Goal: Task Accomplishment & Management: Complete application form

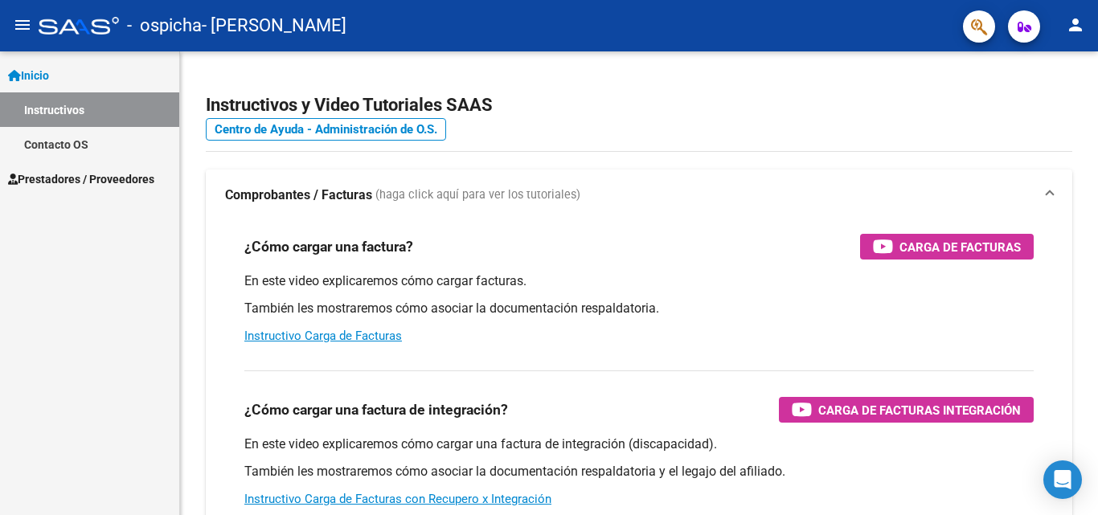
click at [80, 178] on span "Prestadores / Proveedores" at bounding box center [81, 179] width 146 height 18
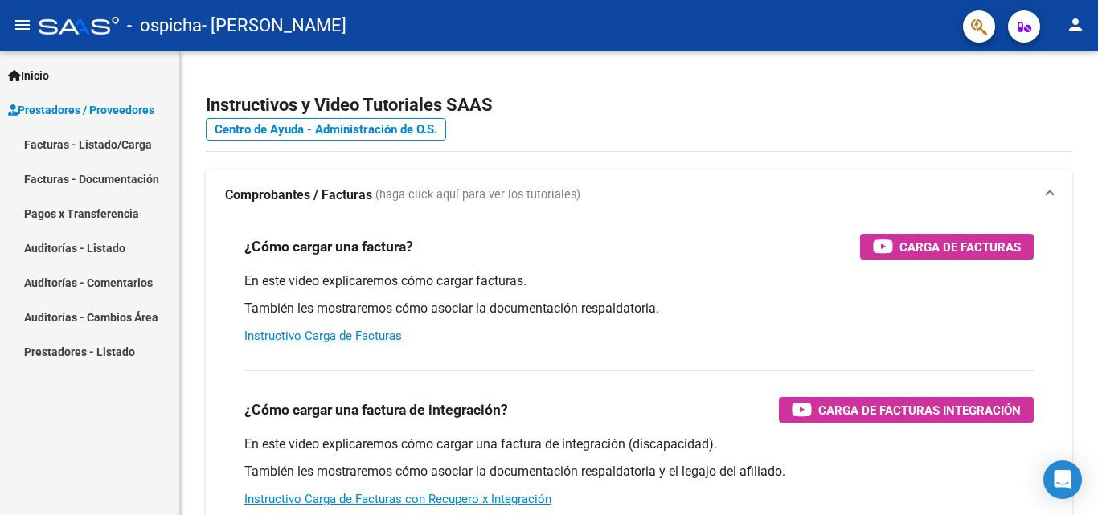
click at [142, 147] on link "Facturas - Listado/Carga" at bounding box center [89, 144] width 179 height 35
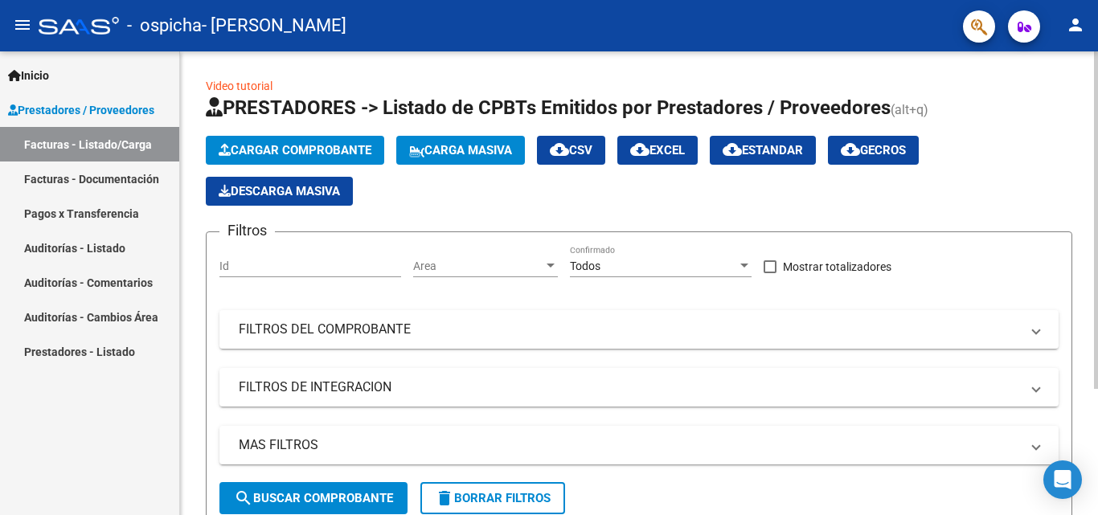
click at [325, 153] on span "Cargar Comprobante" at bounding box center [295, 150] width 153 height 14
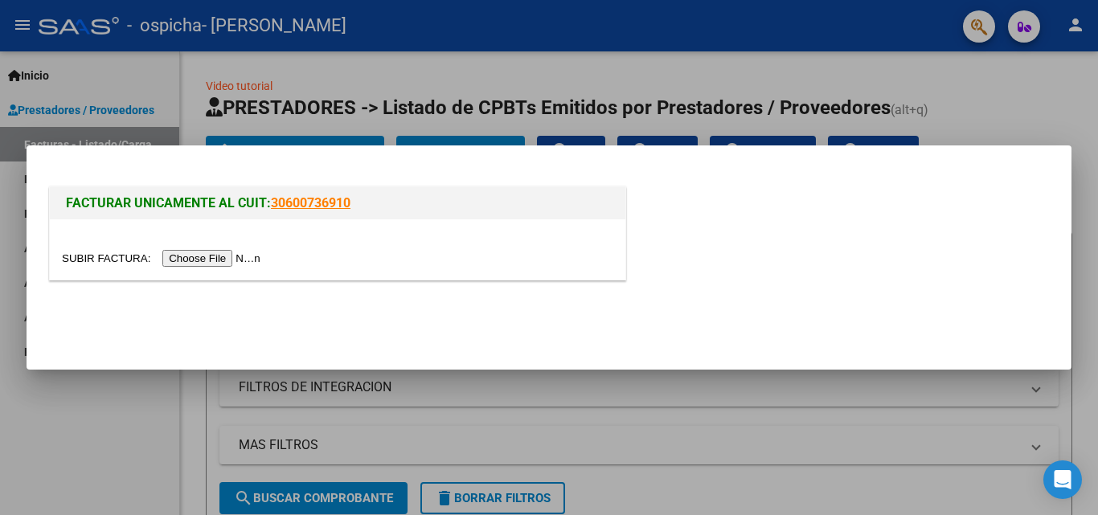
click at [223, 256] on input "file" at bounding box center [163, 258] width 203 height 17
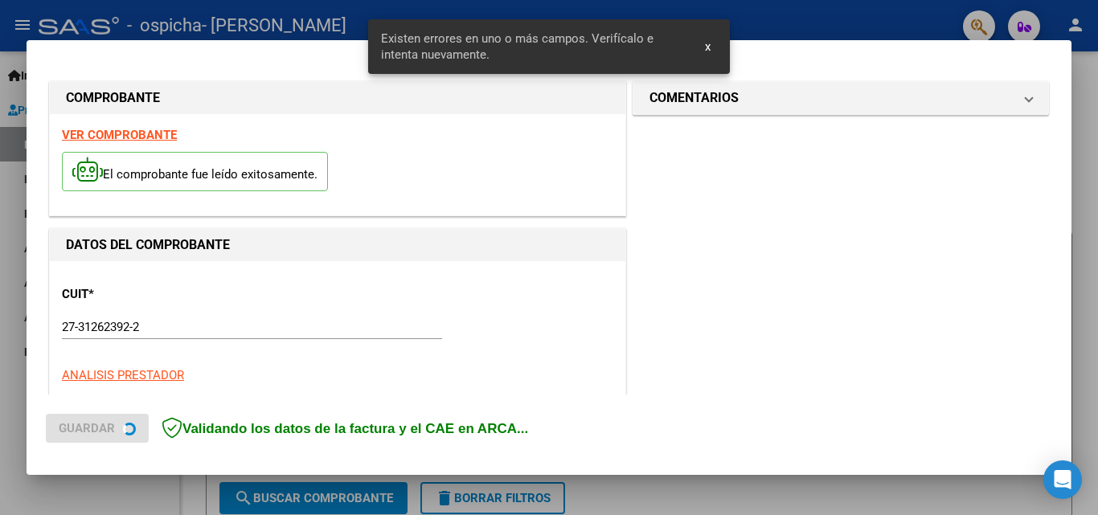
scroll to position [362, 0]
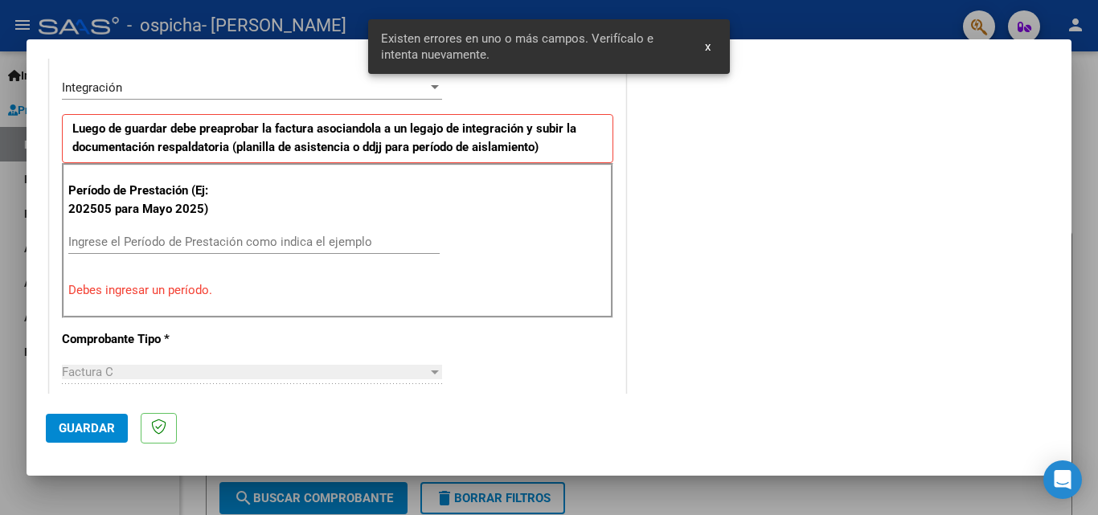
click at [198, 235] on input "Ingrese el Período de Prestación como indica el ejemplo" at bounding box center [253, 242] width 371 height 14
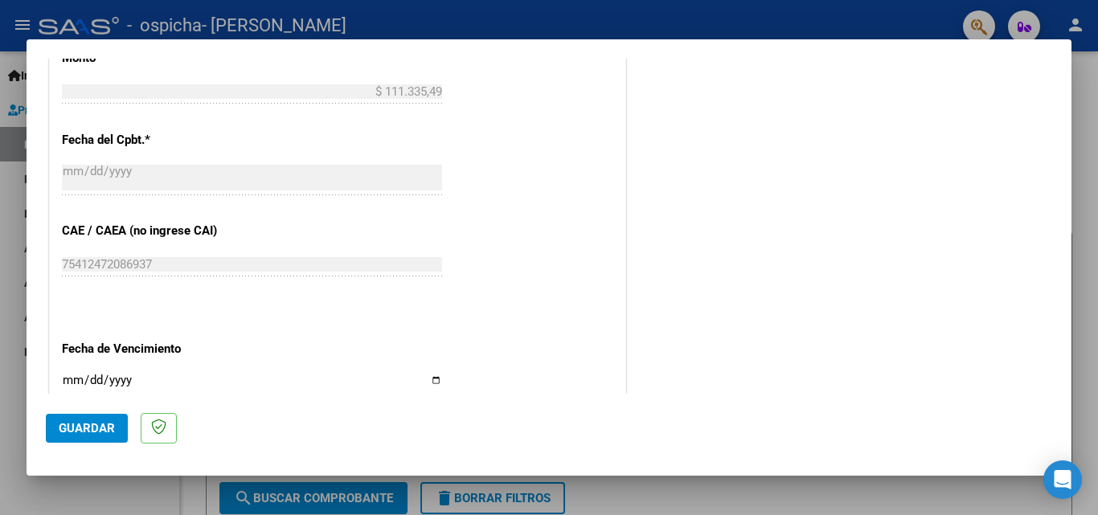
scroll to position [1036, 0]
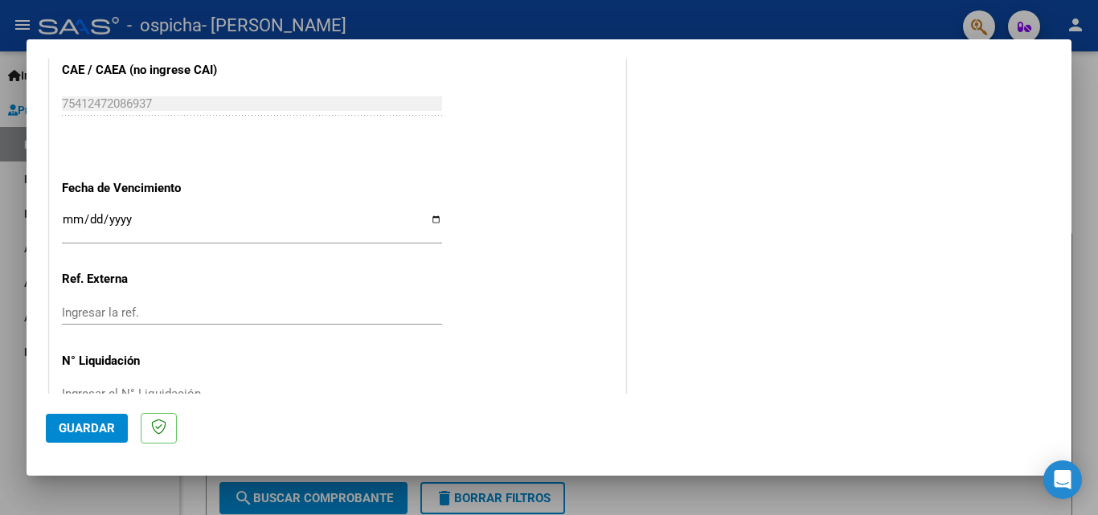
type input "202509"
click at [266, 211] on div "Ingresar la fecha" at bounding box center [252, 226] width 380 height 35
click at [432, 215] on input "Ingresar la fecha" at bounding box center [252, 226] width 380 height 26
type input "[DATE]"
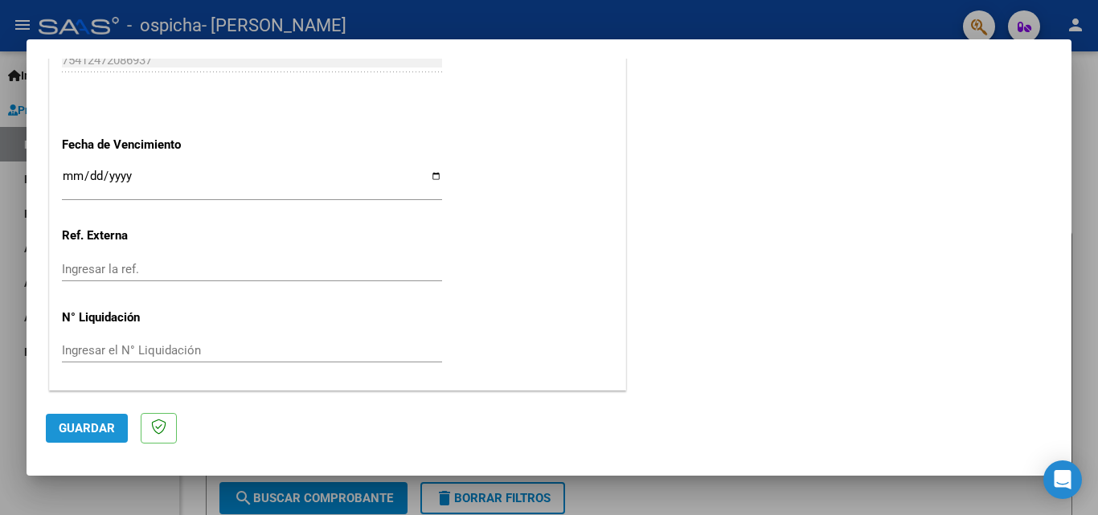
click at [76, 429] on span "Guardar" at bounding box center [87, 428] width 56 height 14
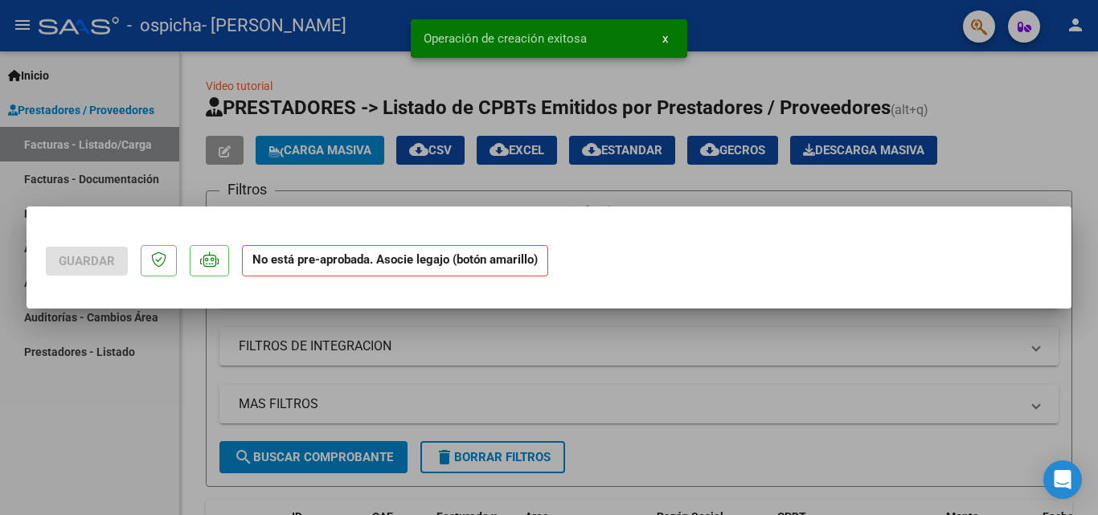
scroll to position [0, 0]
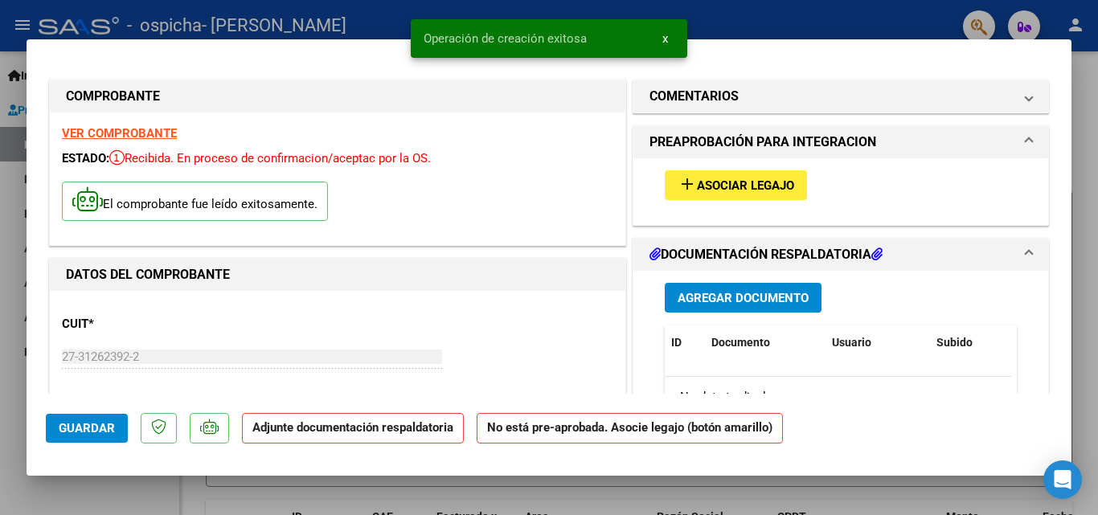
click at [731, 296] on span "Agregar Documento" at bounding box center [742, 298] width 131 height 14
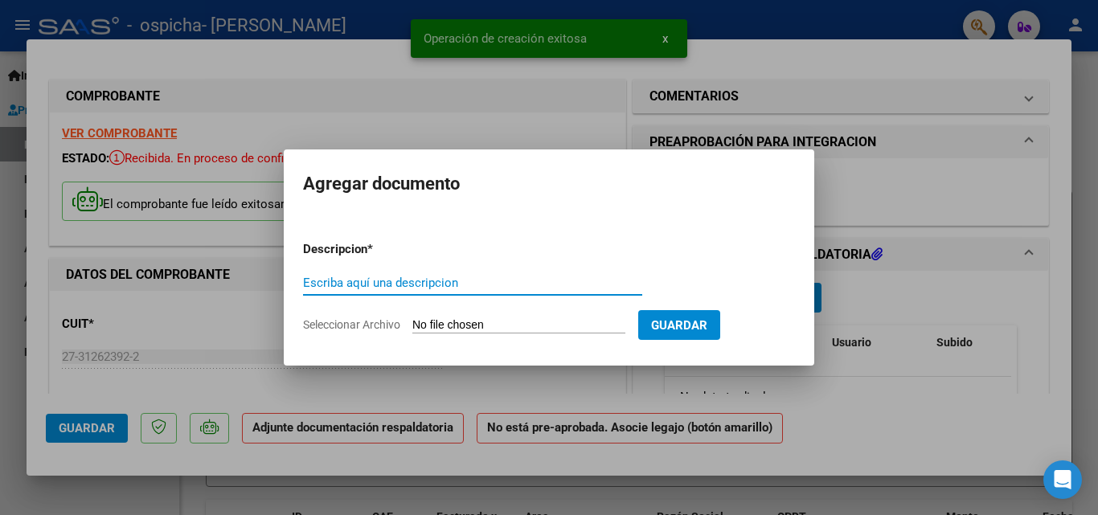
click at [517, 281] on input "Escriba aquí una descripcion" at bounding box center [472, 283] width 339 height 14
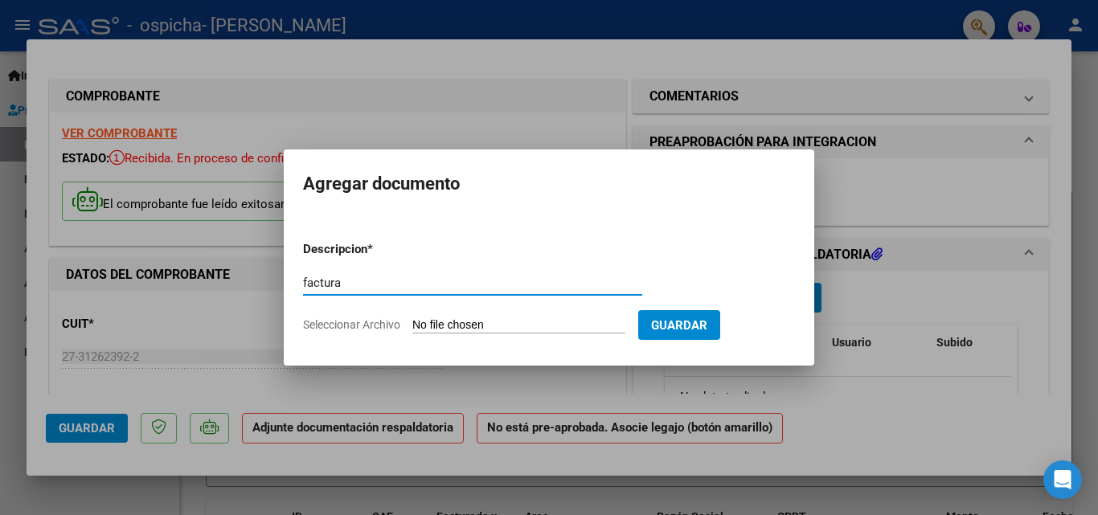
type input "factura"
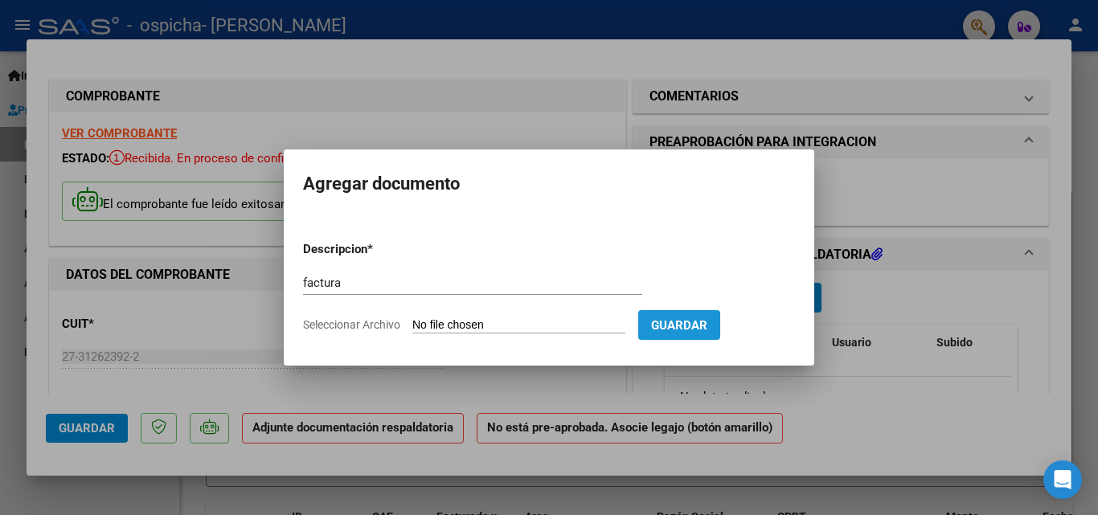
click at [707, 318] on span "Guardar" at bounding box center [679, 325] width 56 height 14
click at [542, 321] on input "Seleccionar Archivo" at bounding box center [518, 325] width 213 height 15
type input "C:\fakepath\27312623922_011_00003_00001491.pdf"
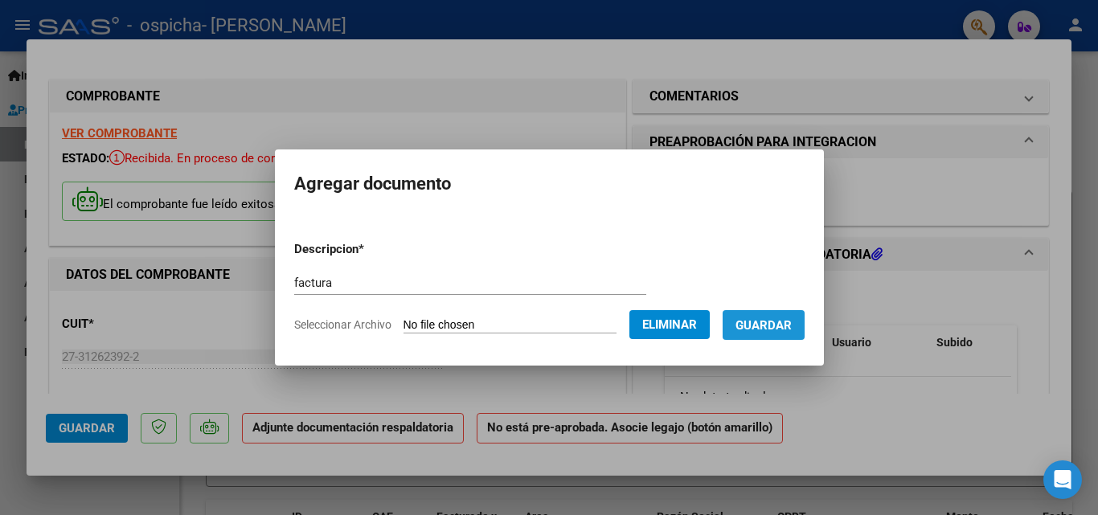
click at [785, 322] on span "Guardar" at bounding box center [763, 325] width 56 height 14
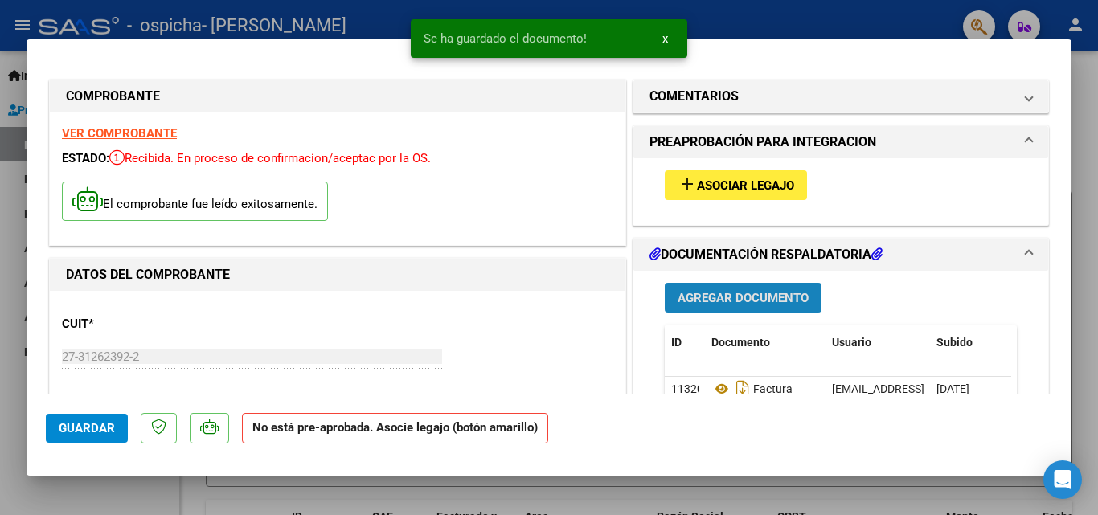
click at [757, 290] on button "Agregar Documento" at bounding box center [743, 298] width 157 height 30
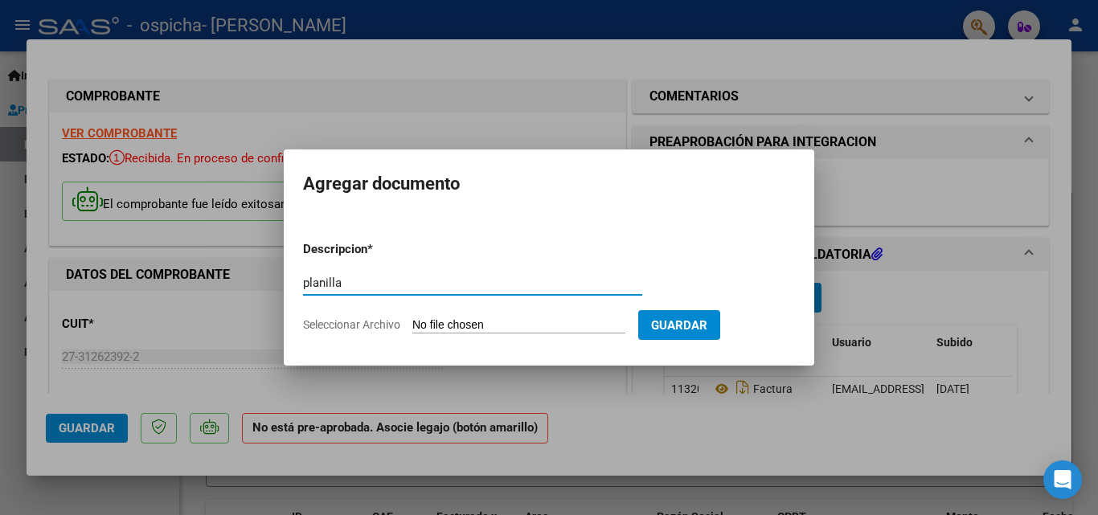
type input "planilla"
click at [583, 318] on input "Seleccionar Archivo" at bounding box center [518, 325] width 213 height 15
click at [600, 328] on input "Seleccionar Archivo" at bounding box center [518, 325] width 213 height 15
type input "C:\fakepath\[PERSON_NAME] sep [DATE] 16-35-52.pdf"
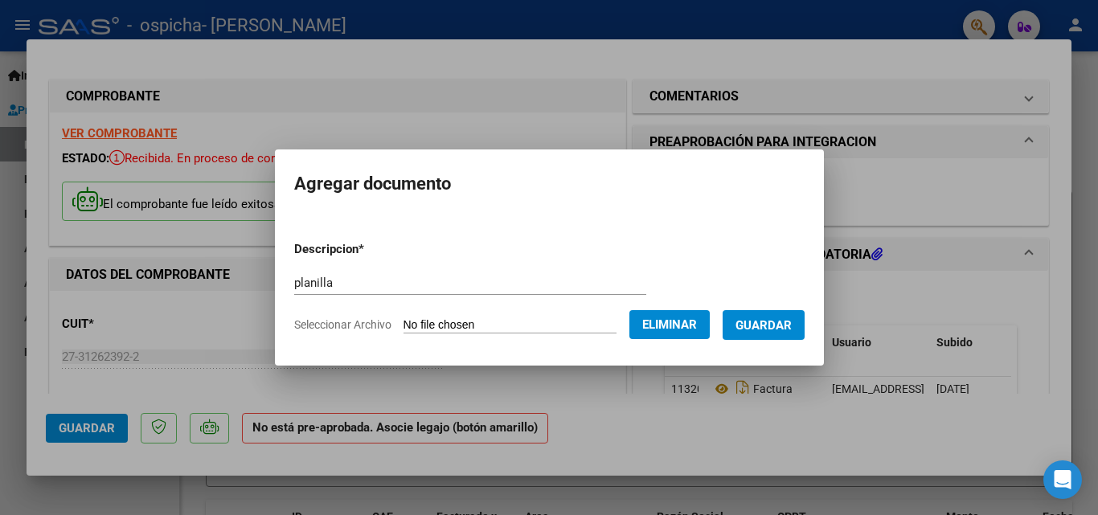
click at [785, 321] on span "Guardar" at bounding box center [763, 325] width 56 height 14
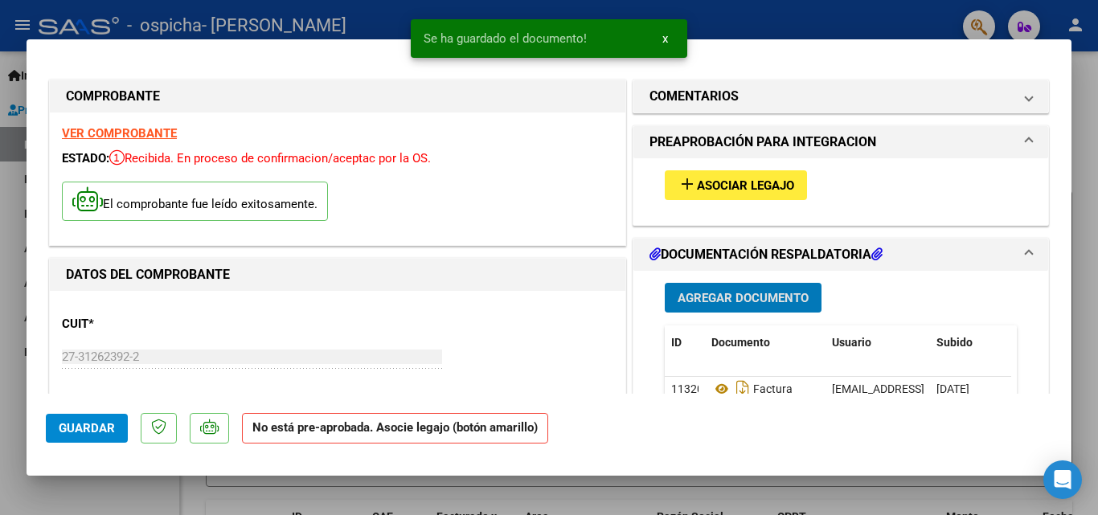
click at [751, 189] on span "Asociar Legajo" at bounding box center [745, 185] width 97 height 14
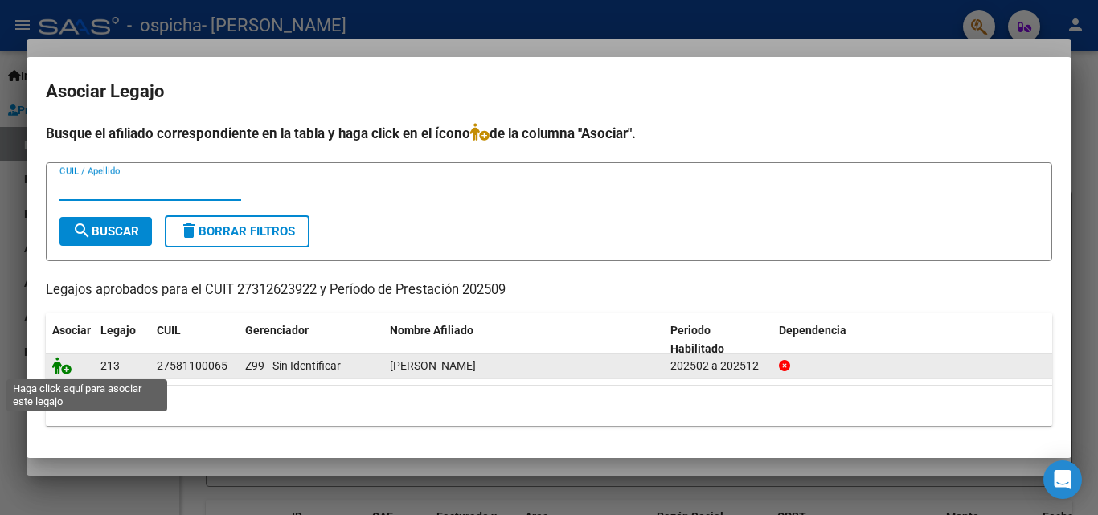
click at [62, 368] on icon at bounding box center [61, 366] width 19 height 18
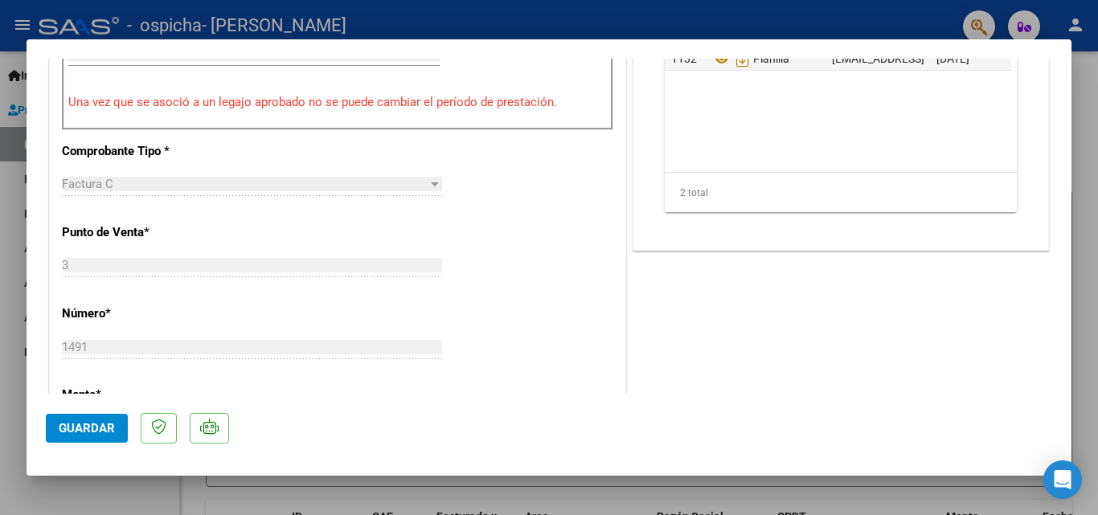
scroll to position [643, 0]
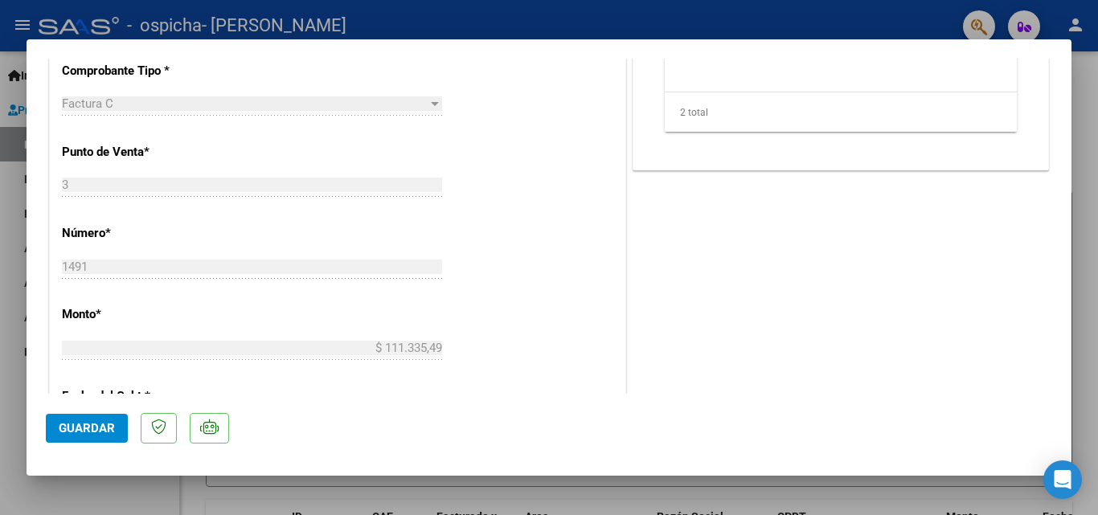
click at [68, 429] on span "Guardar" at bounding box center [87, 428] width 56 height 14
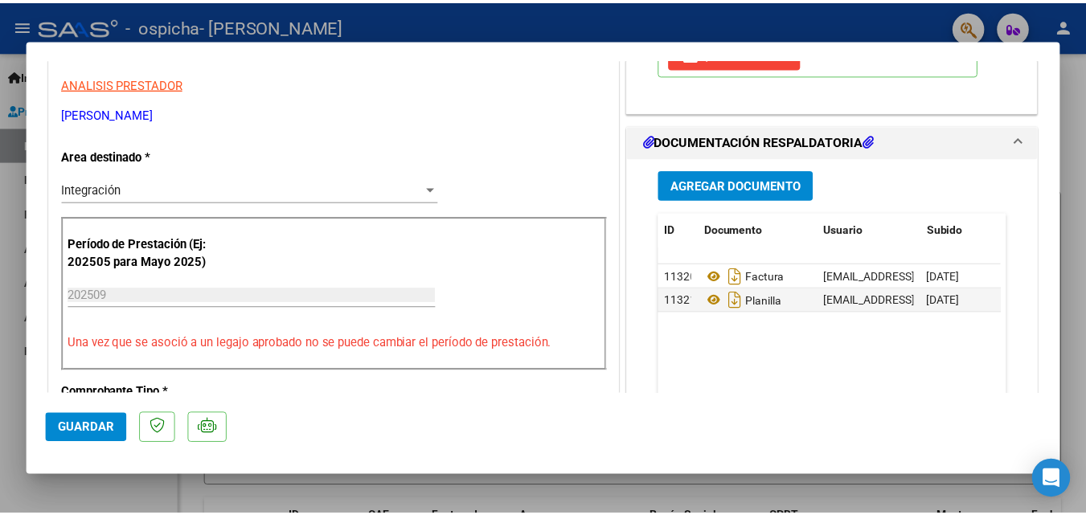
scroll to position [402, 0]
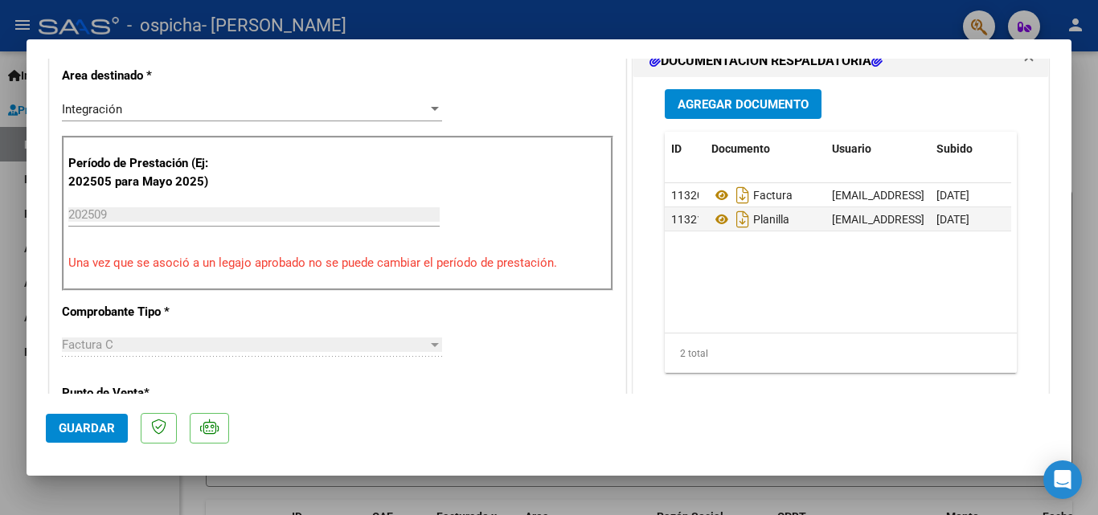
click at [74, 424] on span "Guardar" at bounding box center [87, 428] width 56 height 14
drag, startPoint x: 1081, startPoint y: 91, endPoint x: 1050, endPoint y: 42, distance: 58.2
click at [1083, 89] on div at bounding box center [549, 257] width 1098 height 515
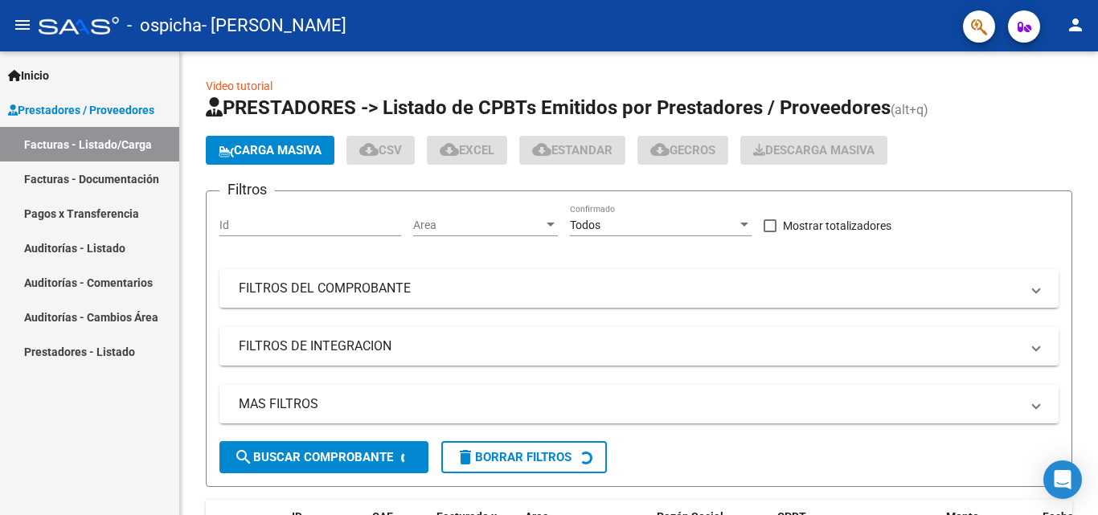
click at [1092, 16] on mat-toolbar "menu - ospicha - [PERSON_NAME] person" at bounding box center [549, 25] width 1098 height 51
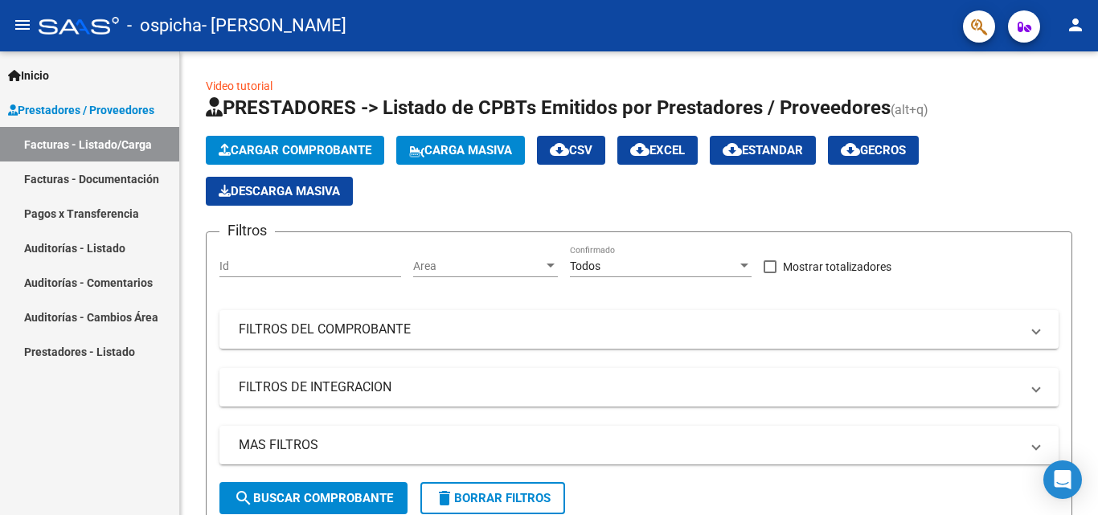
click at [1080, 25] on mat-icon "person" at bounding box center [1075, 24] width 19 height 19
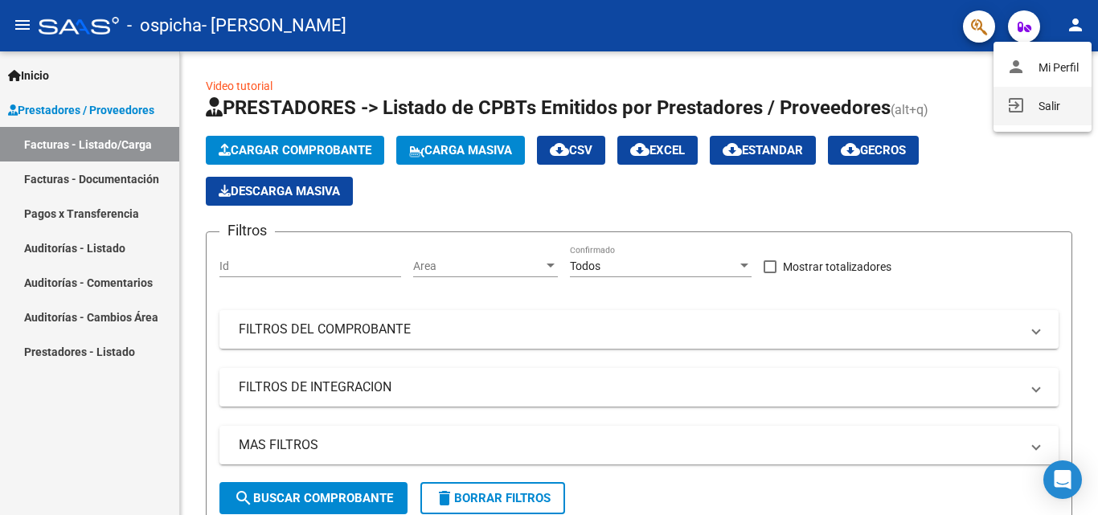
click at [1042, 107] on button "exit_to_app Salir" at bounding box center [1042, 106] width 98 height 39
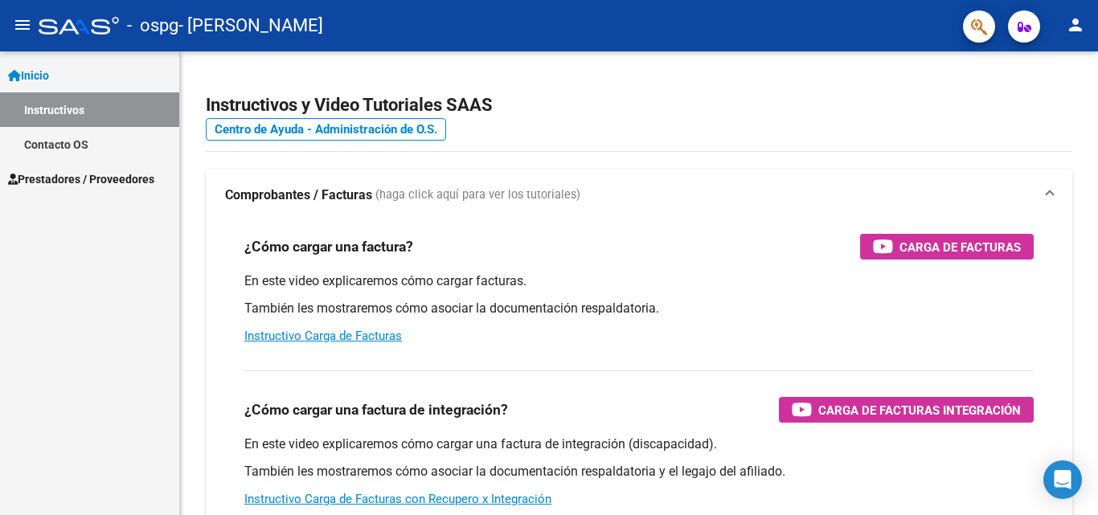
click at [92, 179] on span "Prestadores / Proveedores" at bounding box center [81, 179] width 146 height 18
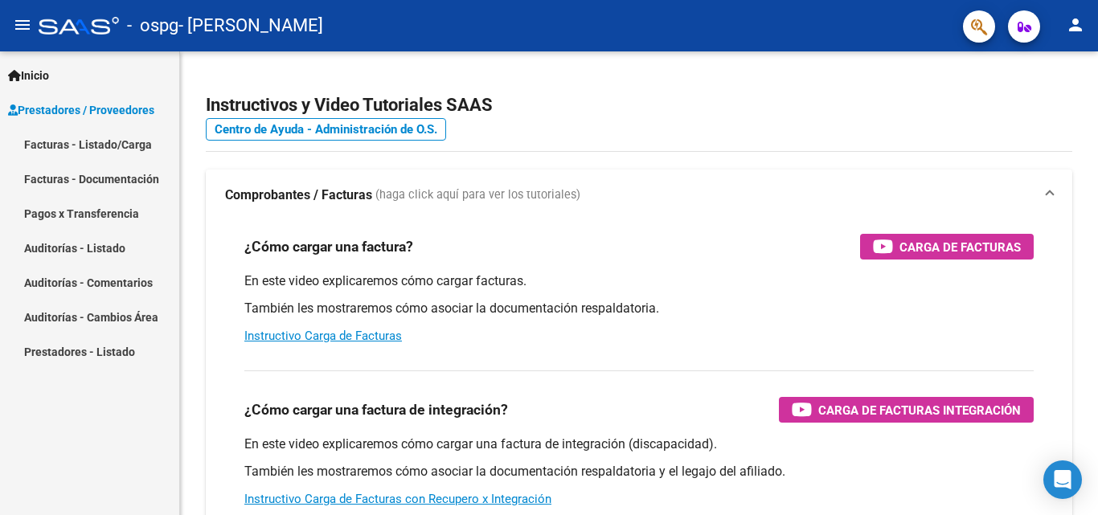
click at [121, 146] on link "Facturas - Listado/Carga" at bounding box center [89, 144] width 179 height 35
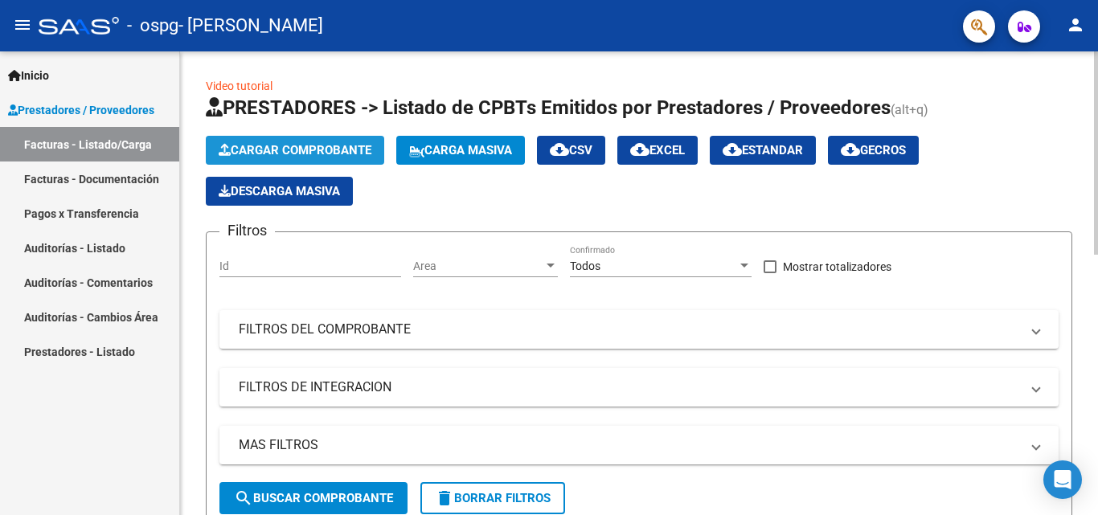
click at [292, 153] on span "Cargar Comprobante" at bounding box center [295, 150] width 153 height 14
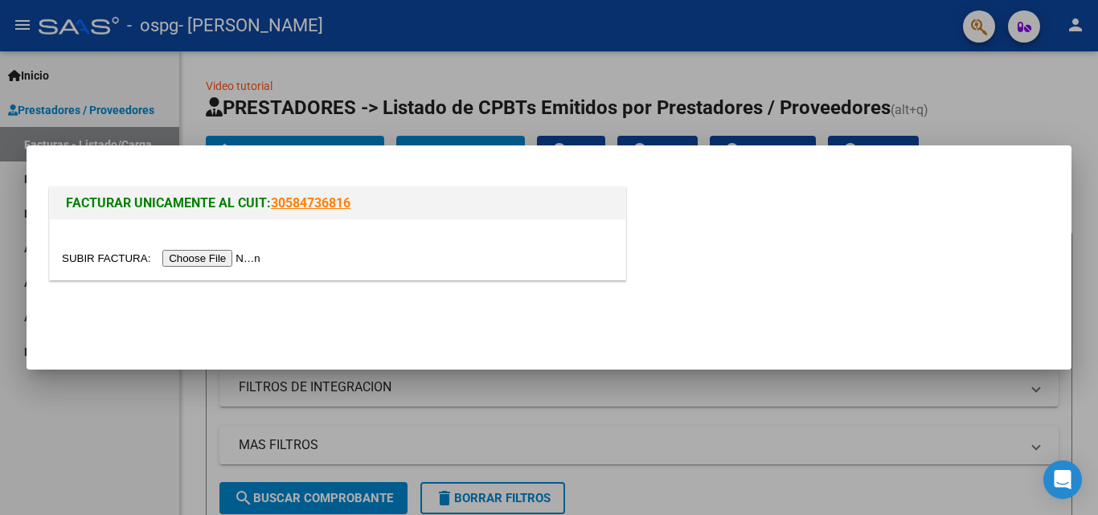
click at [219, 263] on input "file" at bounding box center [163, 258] width 203 height 17
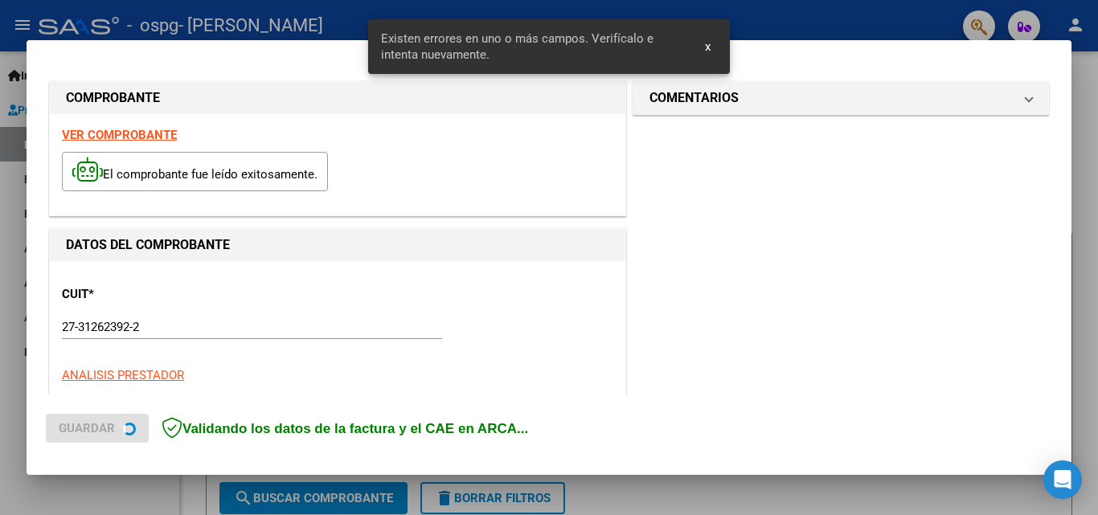
scroll to position [362, 0]
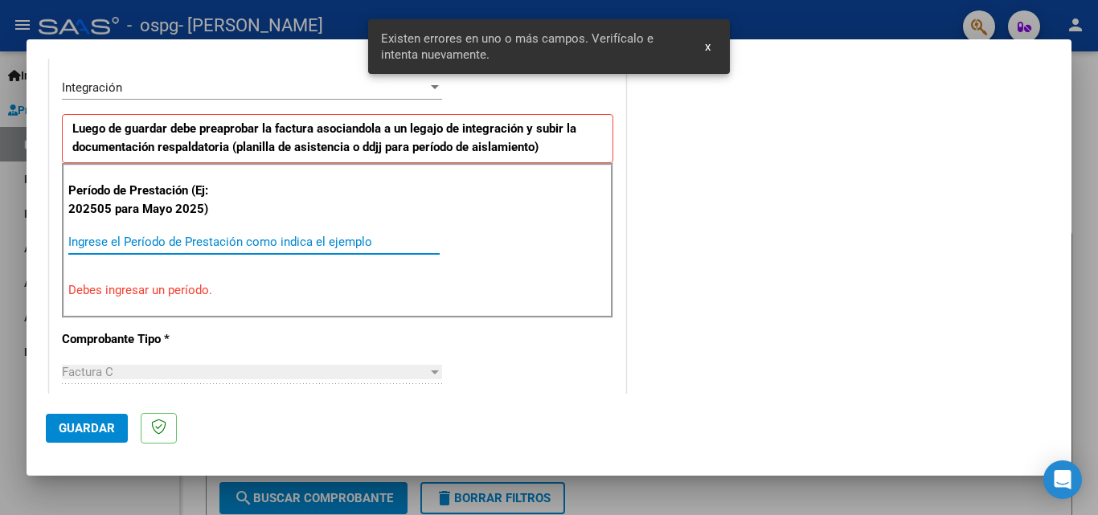
click at [261, 241] on input "Ingrese el Período de Prestación como indica el ejemplo" at bounding box center [253, 242] width 371 height 14
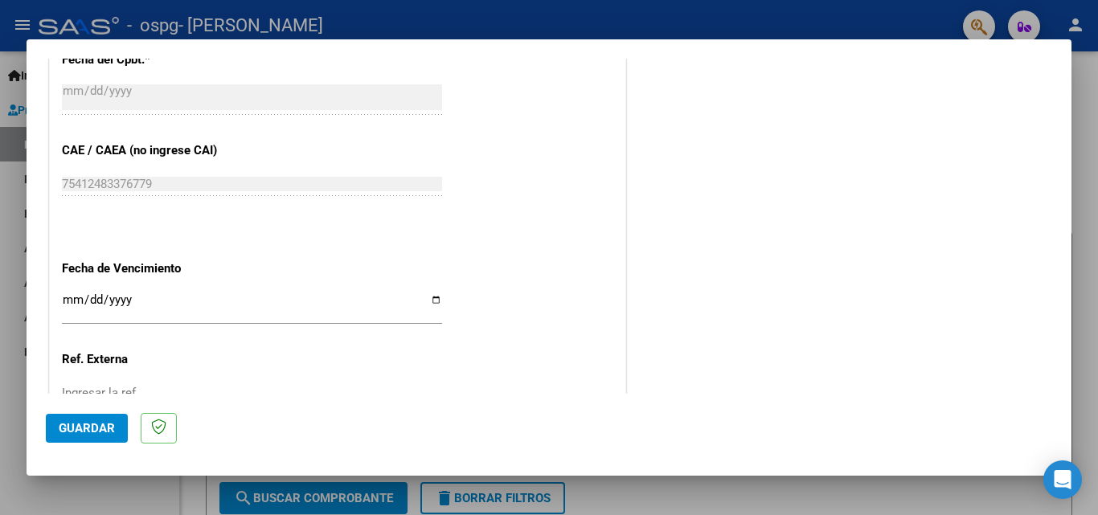
scroll to position [1036, 0]
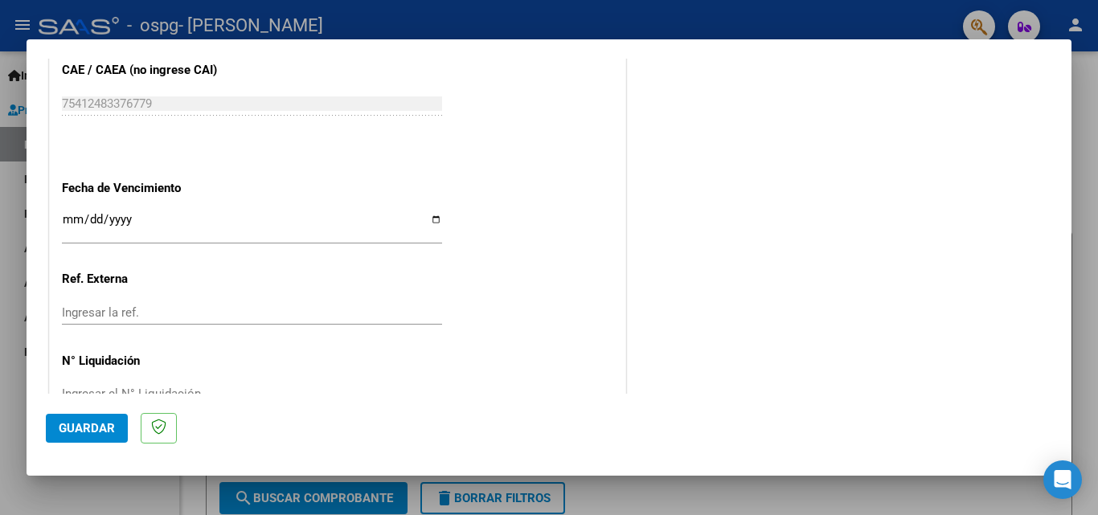
type input "202509"
click at [432, 222] on input "Ingresar la fecha" at bounding box center [252, 226] width 380 height 26
type input "[DATE]"
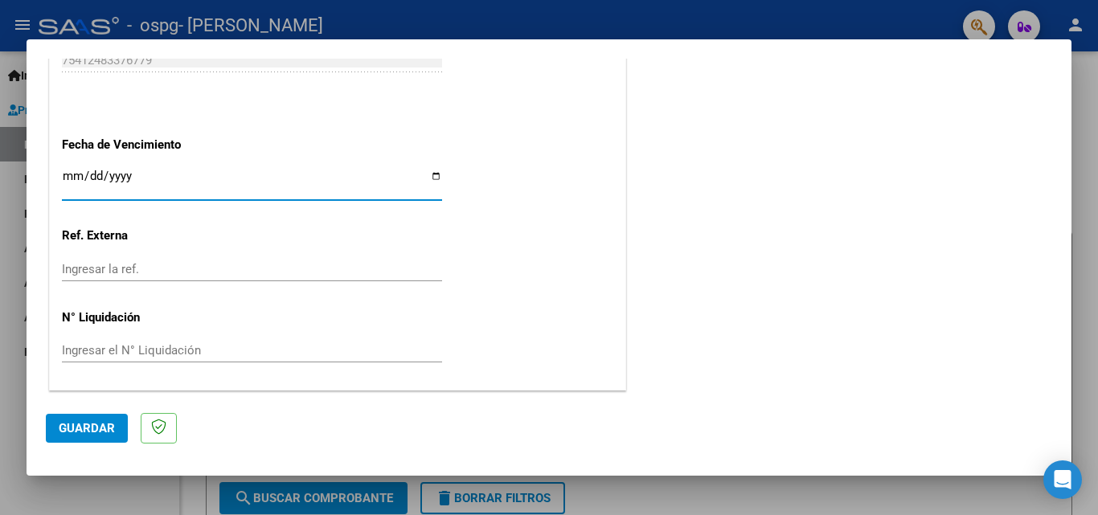
click at [95, 428] on span "Guardar" at bounding box center [87, 428] width 56 height 14
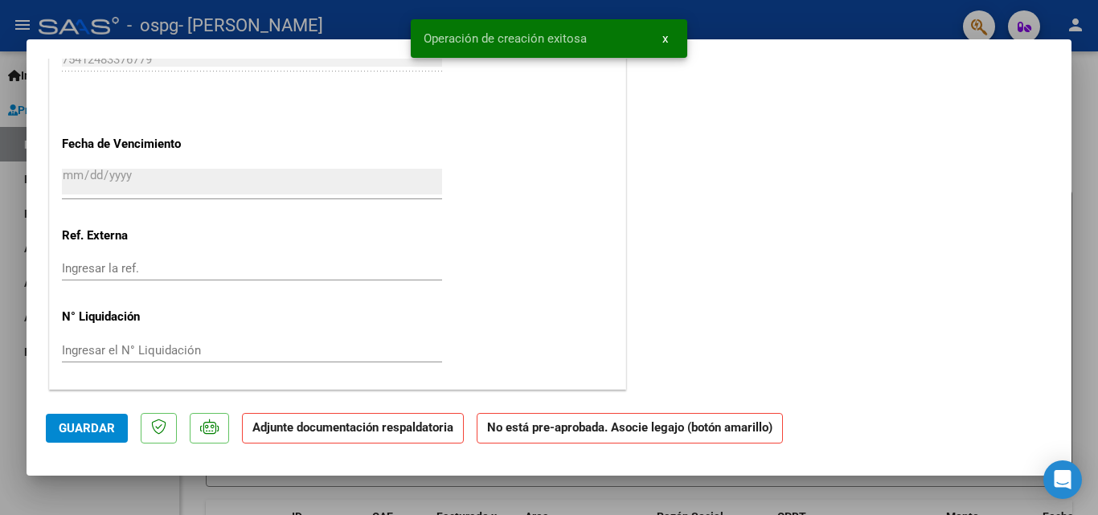
scroll to position [0, 0]
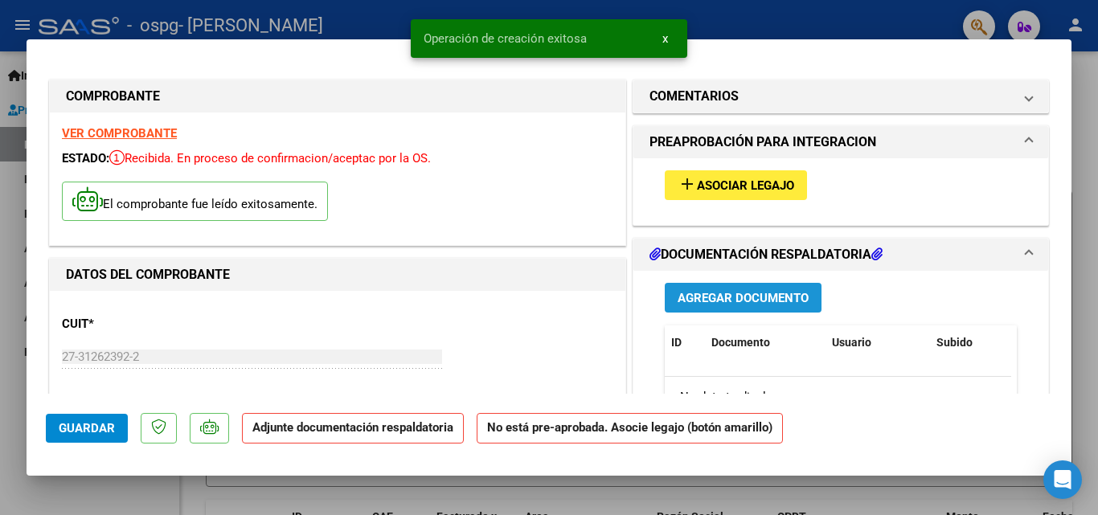
click at [714, 292] on span "Agregar Documento" at bounding box center [742, 298] width 131 height 14
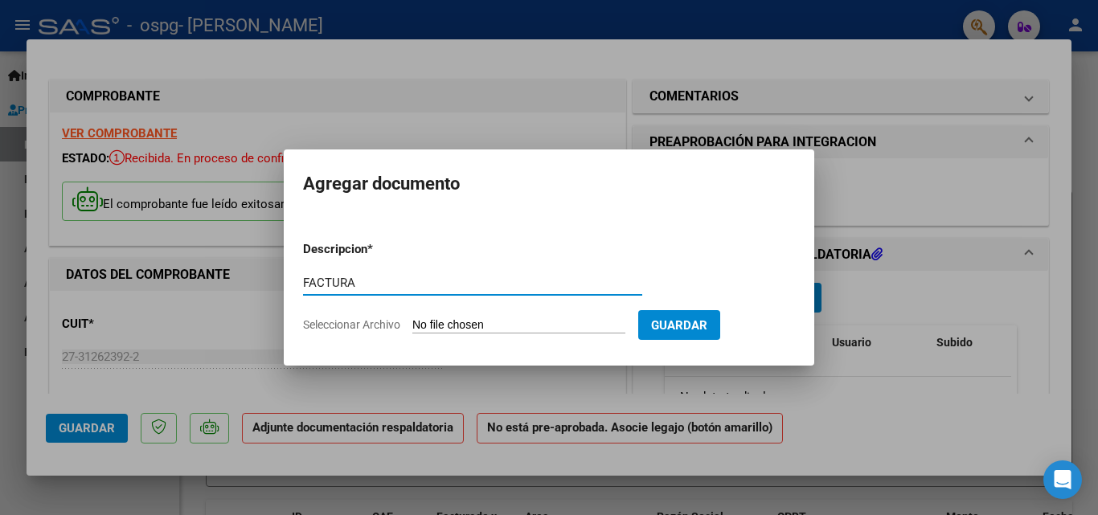
type input "FACTURA"
click at [565, 328] on input "Seleccionar Archivo" at bounding box center [518, 325] width 213 height 15
type input "C:\fakepath\27312623922_011_00003_00001512.pdf"
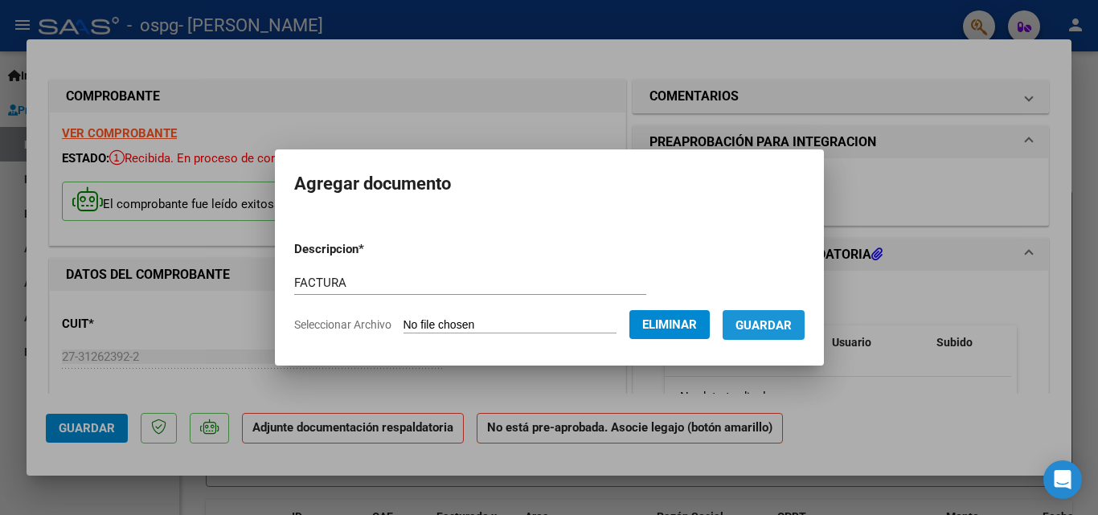
click at [792, 329] on span "Guardar" at bounding box center [763, 325] width 56 height 14
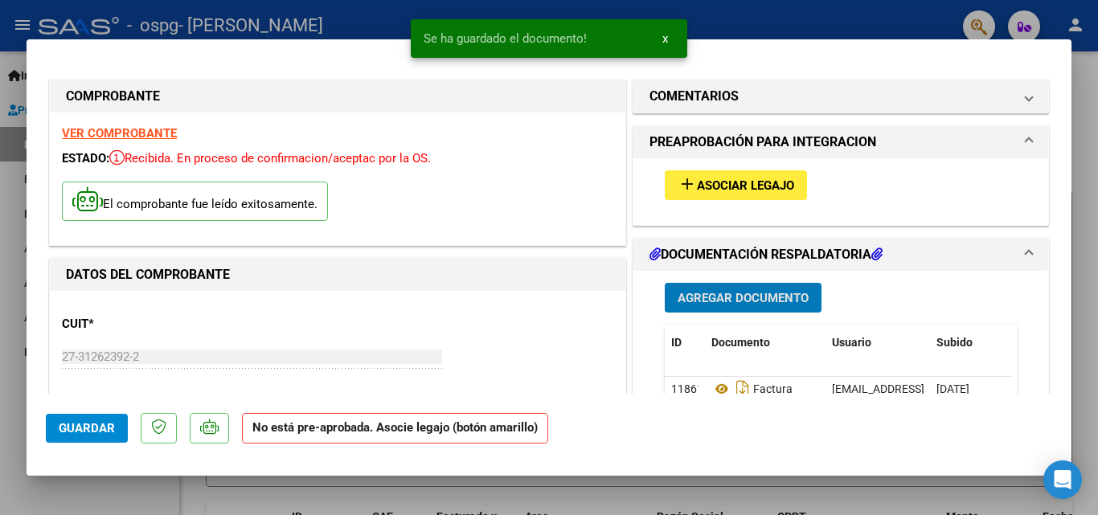
click at [735, 297] on span "Agregar Documento" at bounding box center [742, 298] width 131 height 14
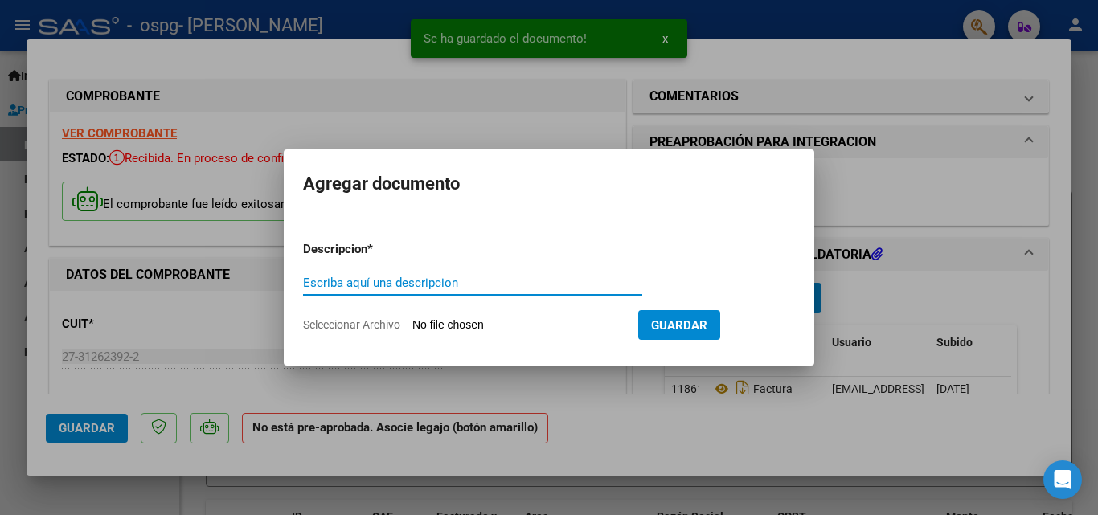
click at [485, 280] on input "Escriba aquí una descripcion" at bounding box center [472, 283] width 339 height 14
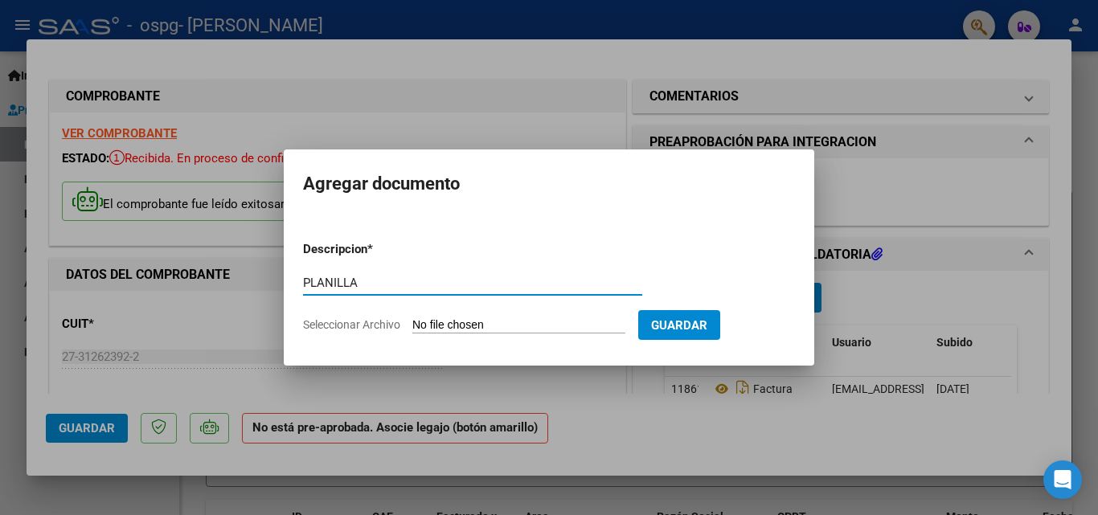
type input "PLANILLA"
click at [616, 328] on input "Seleccionar Archivo" at bounding box center [518, 325] width 213 height 15
click at [560, 324] on input "Seleccionar Archivo" at bounding box center [518, 325] width 213 height 15
type input "C:\fakepath\Benja piattone fono sep 10-Oct-2025 18-28-01.pdf"
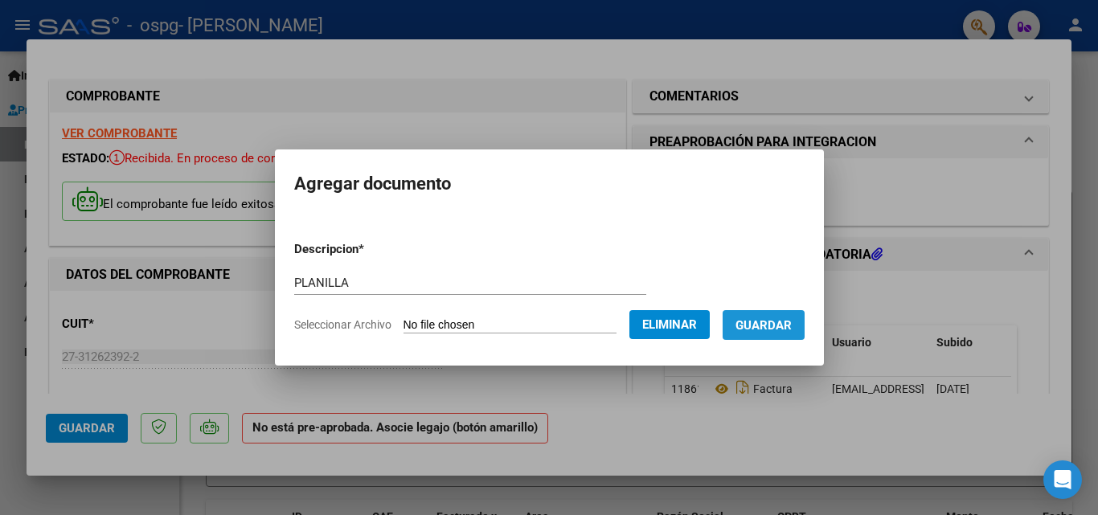
click at [784, 319] on span "Guardar" at bounding box center [763, 325] width 56 height 14
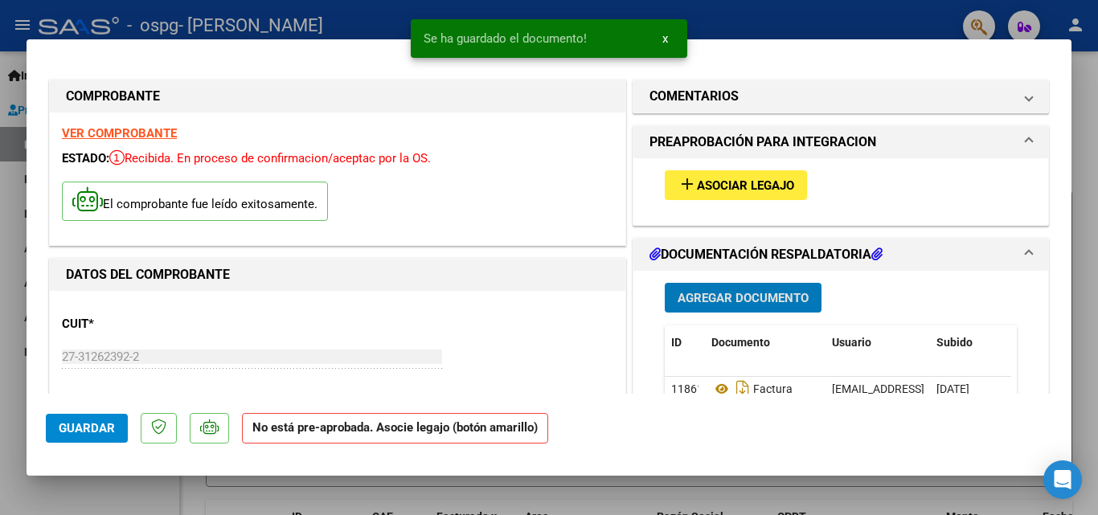
click at [748, 177] on button "add Asociar Legajo" at bounding box center [736, 185] width 142 height 30
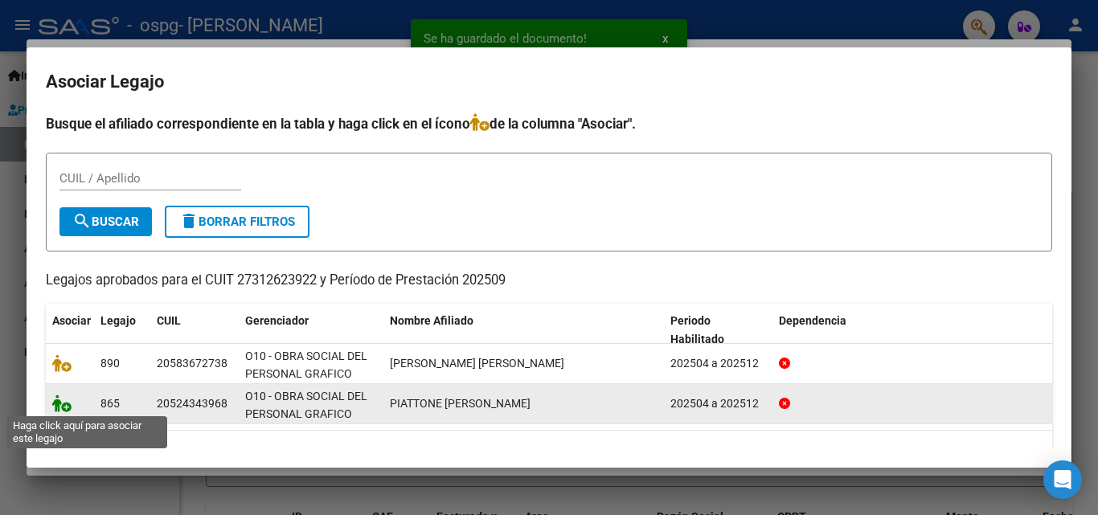
click at [68, 405] on icon at bounding box center [61, 404] width 19 height 18
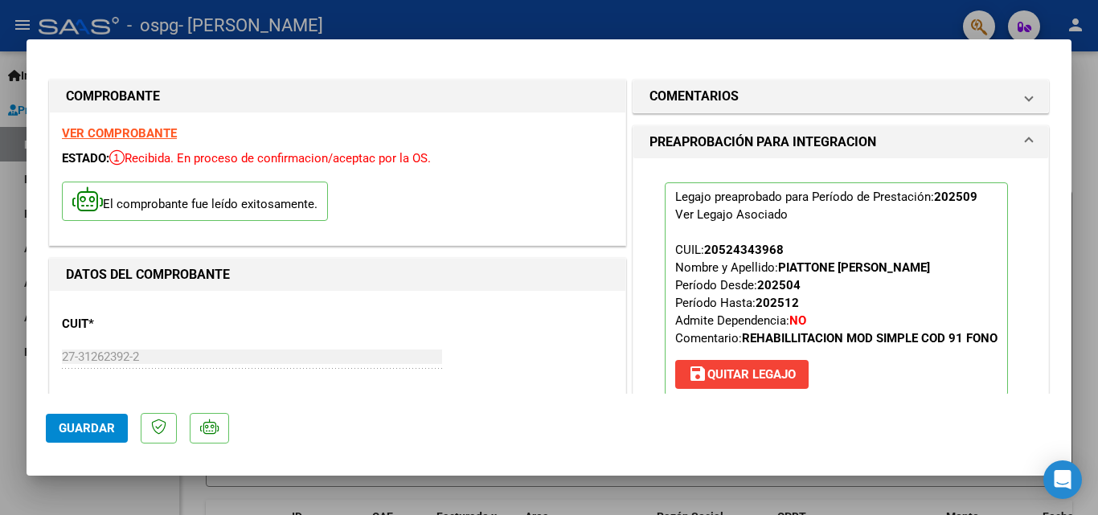
scroll to position [161, 0]
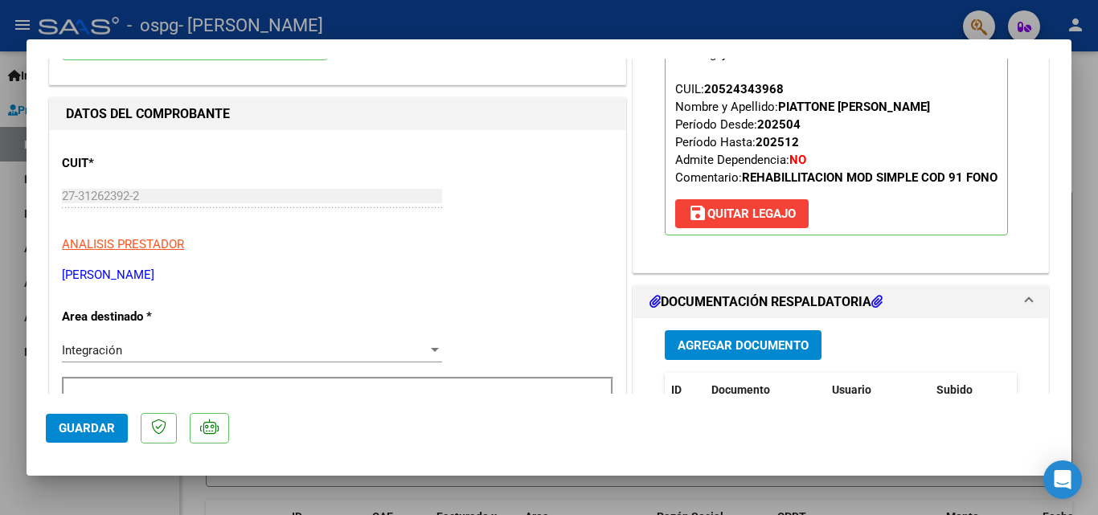
click at [69, 434] on span "Guardar" at bounding box center [87, 428] width 56 height 14
click at [82, 428] on span "Guardar" at bounding box center [87, 428] width 56 height 14
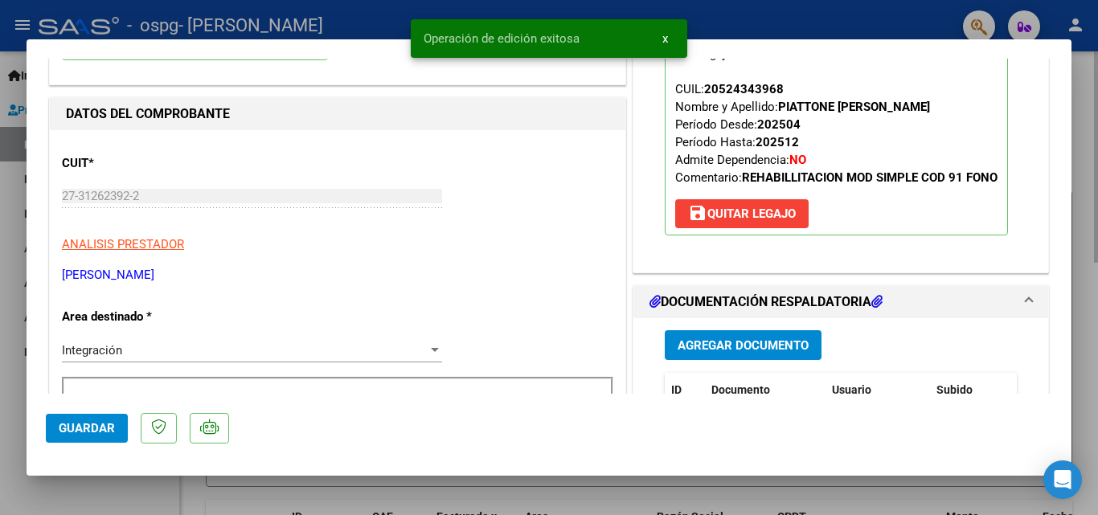
drag, startPoint x: 1090, startPoint y: 190, endPoint x: 1088, endPoint y: 201, distance: 11.4
click at [1090, 190] on div at bounding box center [549, 257] width 1098 height 515
type input "$ 0,00"
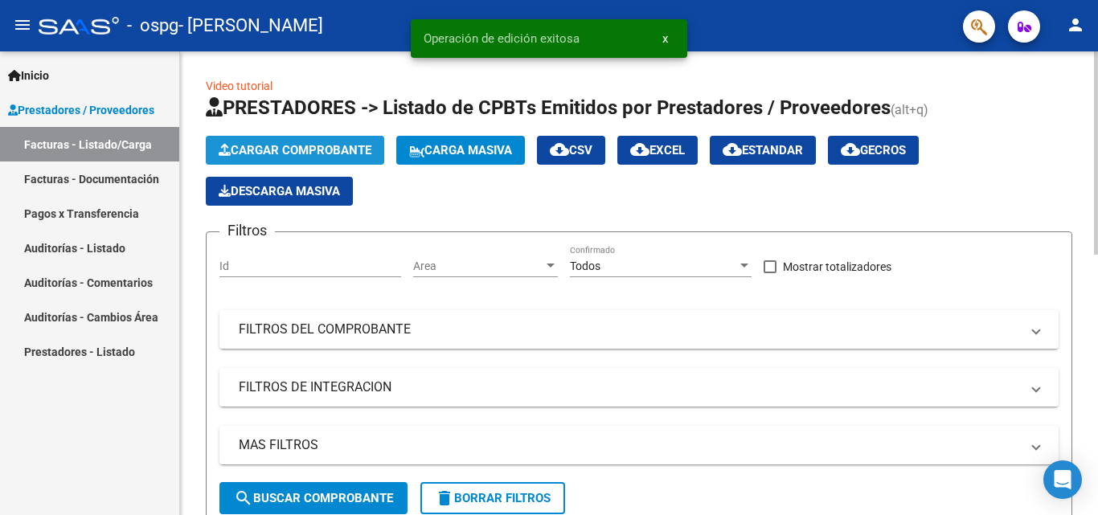
click at [290, 149] on span "Cargar Comprobante" at bounding box center [295, 150] width 153 height 14
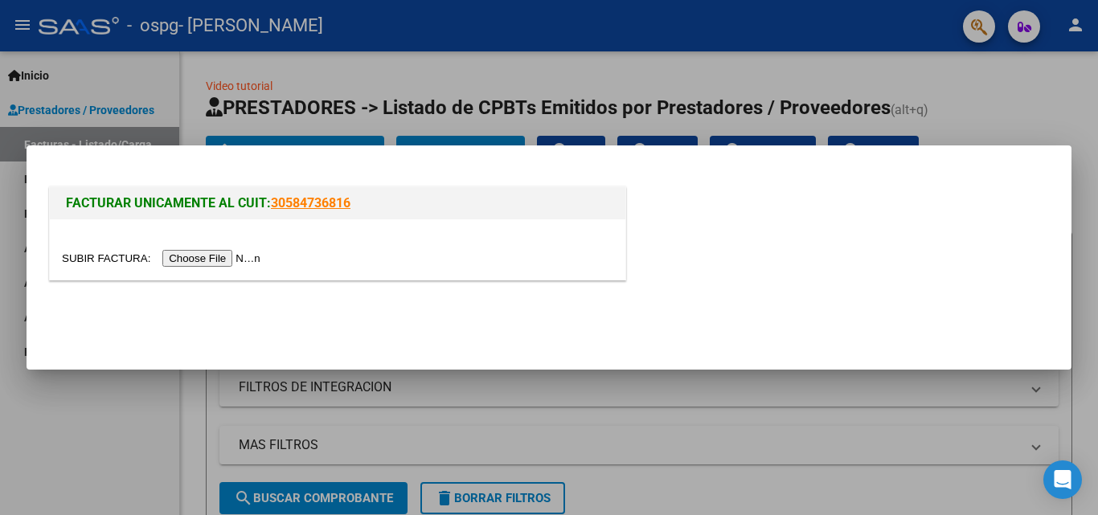
click at [215, 256] on input "file" at bounding box center [163, 258] width 203 height 17
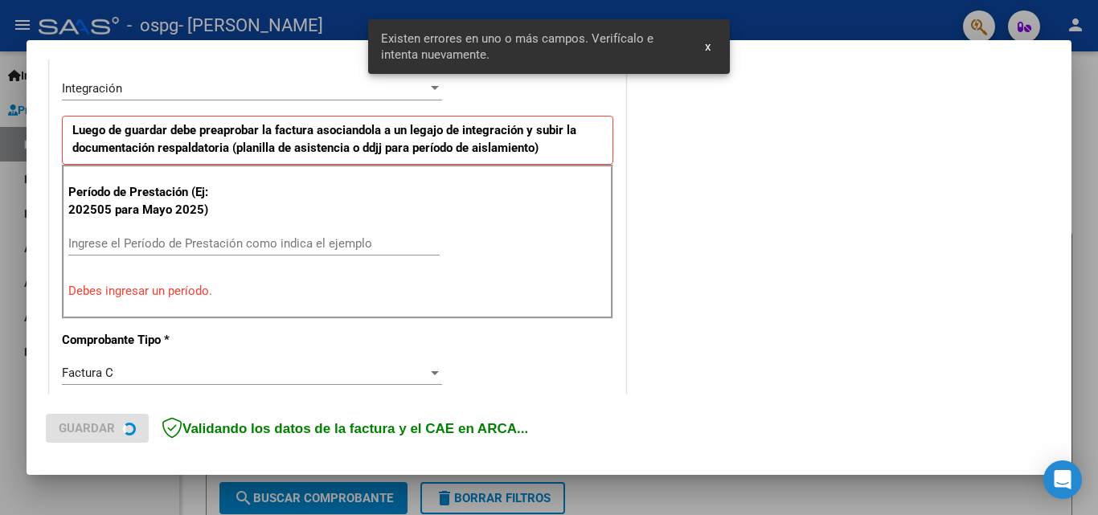
scroll to position [393, 0]
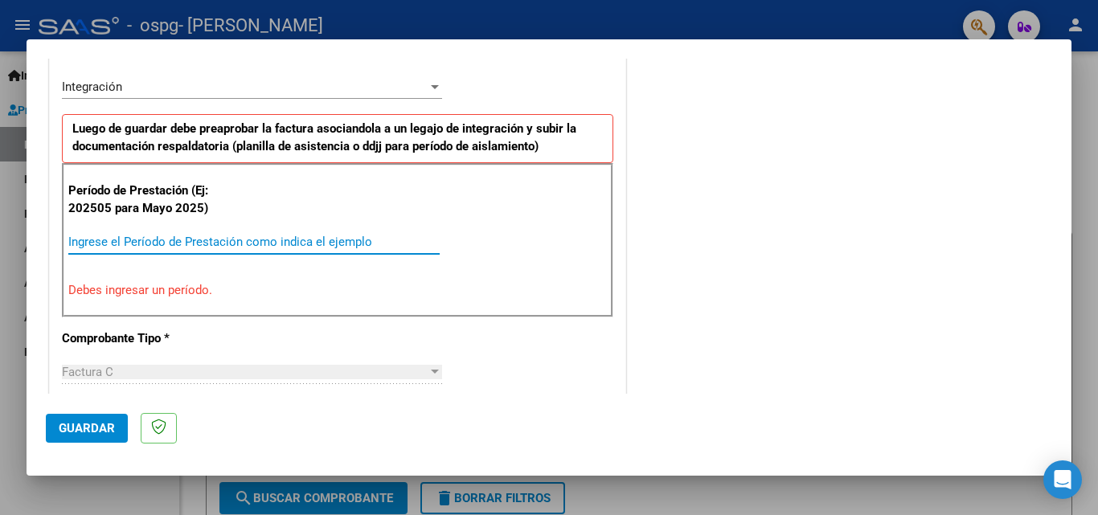
drag, startPoint x: 243, startPoint y: 236, endPoint x: 254, endPoint y: 222, distance: 18.3
click at [244, 236] on input "Ingrese el Período de Prestación como indica el ejemplo" at bounding box center [253, 242] width 371 height 14
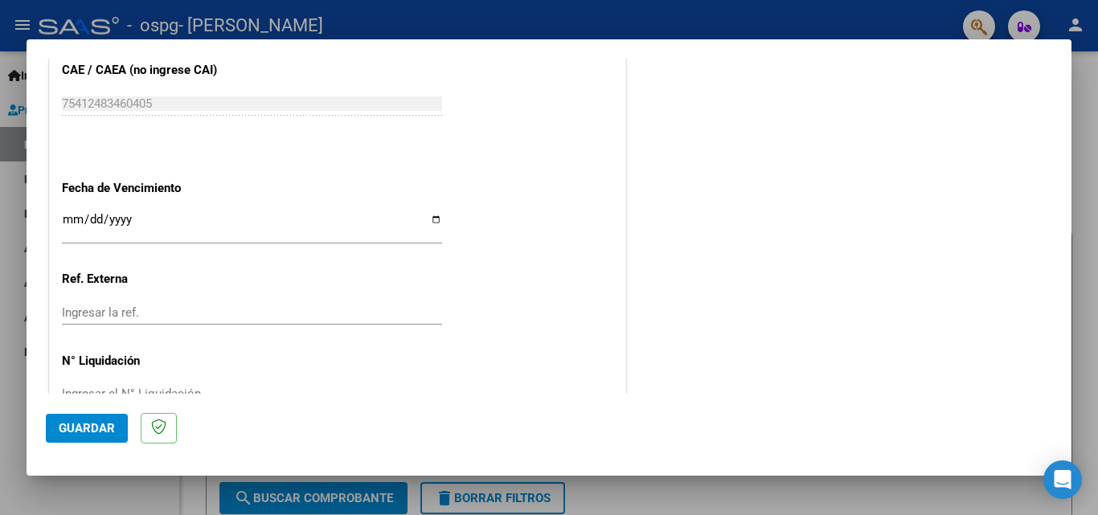
scroll to position [1079, 0]
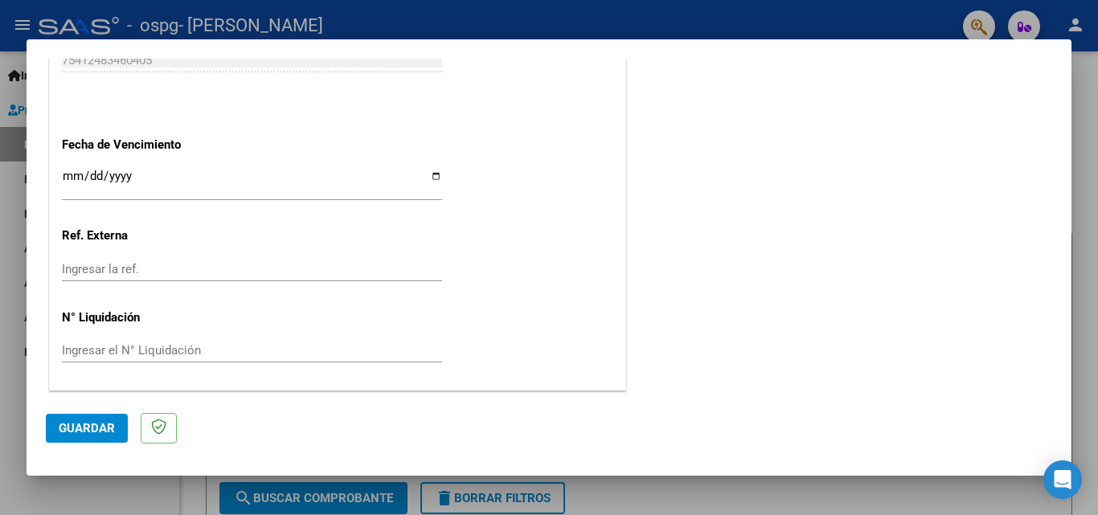
type input "202509"
click at [436, 174] on input "Ingresar la fecha" at bounding box center [252, 183] width 380 height 26
type input "[DATE]"
click at [88, 430] on span "Guardar" at bounding box center [87, 428] width 56 height 14
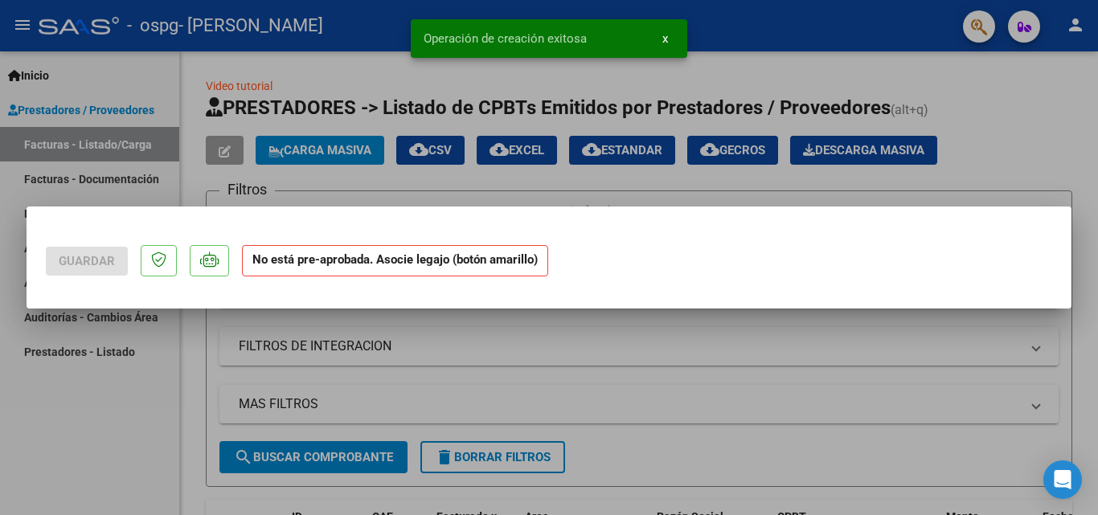
scroll to position [0, 0]
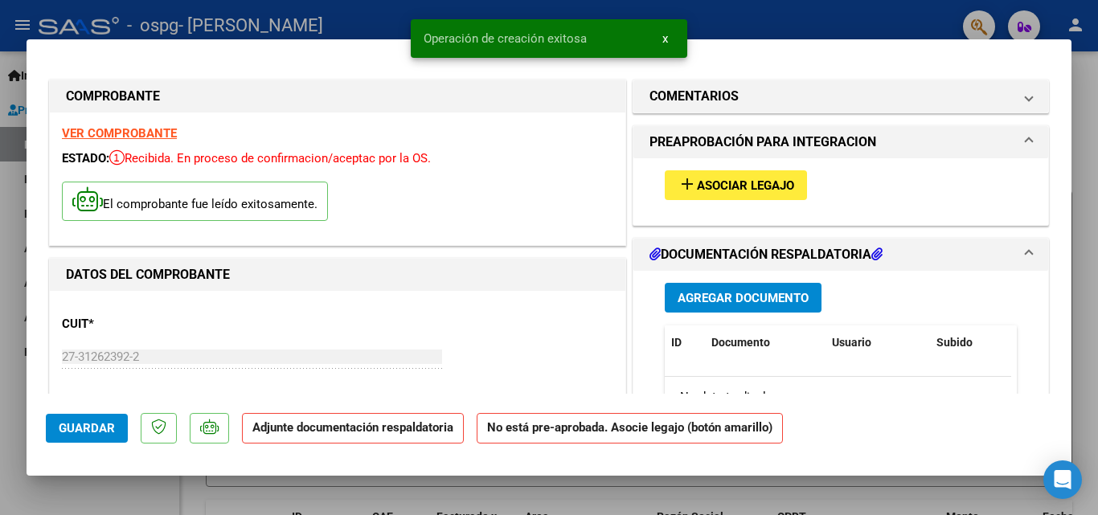
click at [720, 291] on span "Agregar Documento" at bounding box center [742, 298] width 131 height 14
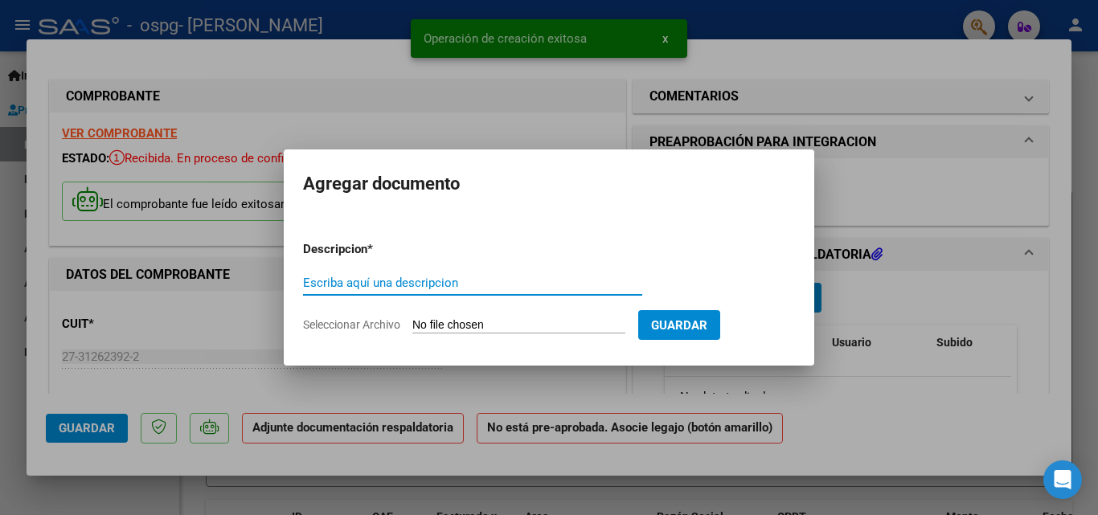
click at [451, 281] on input "Escriba aquí una descripcion" at bounding box center [472, 283] width 339 height 14
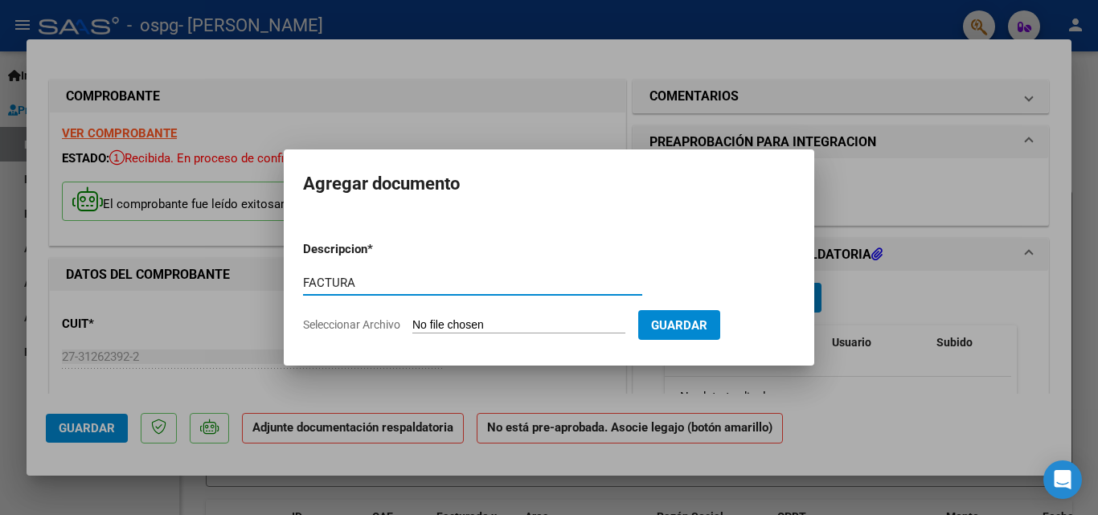
type input "FACTURA"
click at [496, 325] on input "Seleccionar Archivo" at bounding box center [518, 325] width 213 height 15
type input "C:\fakepath\27312623922_011_00003_00001513.pdf"
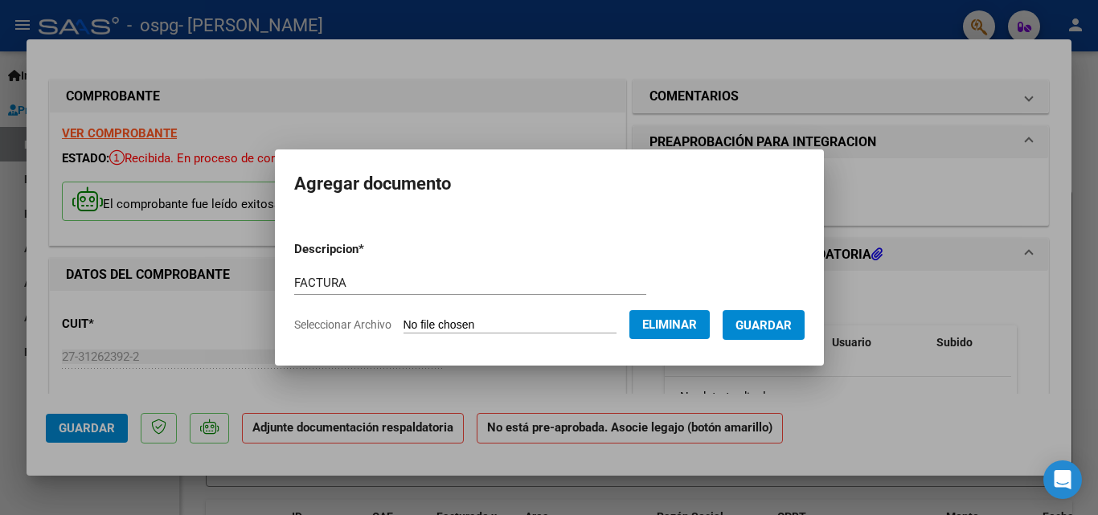
click at [780, 318] on span "Guardar" at bounding box center [763, 325] width 56 height 14
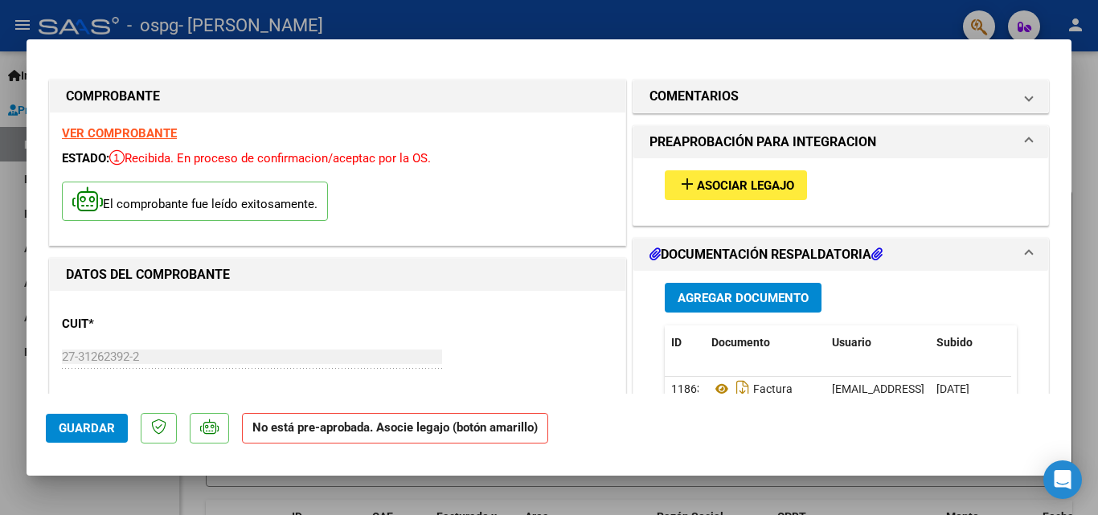
drag, startPoint x: 582, startPoint y: 325, endPoint x: 638, endPoint y: 309, distance: 58.3
click at [588, 317] on div "CUIT * 27-31262392-2 Ingresar CUIT ANALISIS PRESTADOR CAAMAÑO JESICA ROMINA ARC…" at bounding box center [337, 373] width 551 height 141
click at [690, 309] on button "Agregar Documento" at bounding box center [743, 298] width 157 height 30
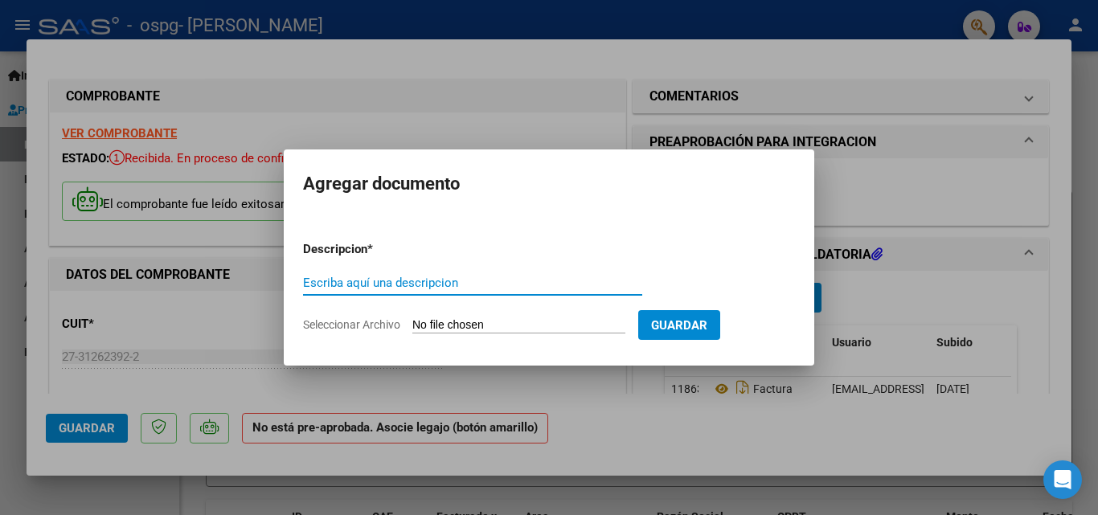
click at [465, 288] on input "Escriba aquí una descripcion" at bounding box center [472, 283] width 339 height 14
type input "PLANILLA"
click at [555, 322] on input "Seleccionar Archivo" at bounding box center [518, 325] width 213 height 15
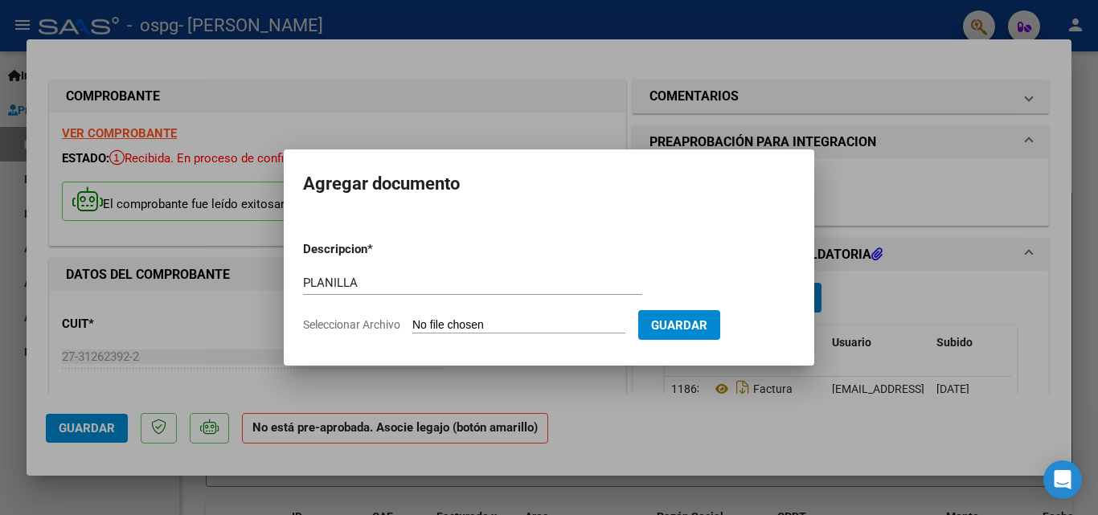
type input "C:\fakepath\ian vera conforti fono sep 10-Oct-2025 18-30-40.pdf"
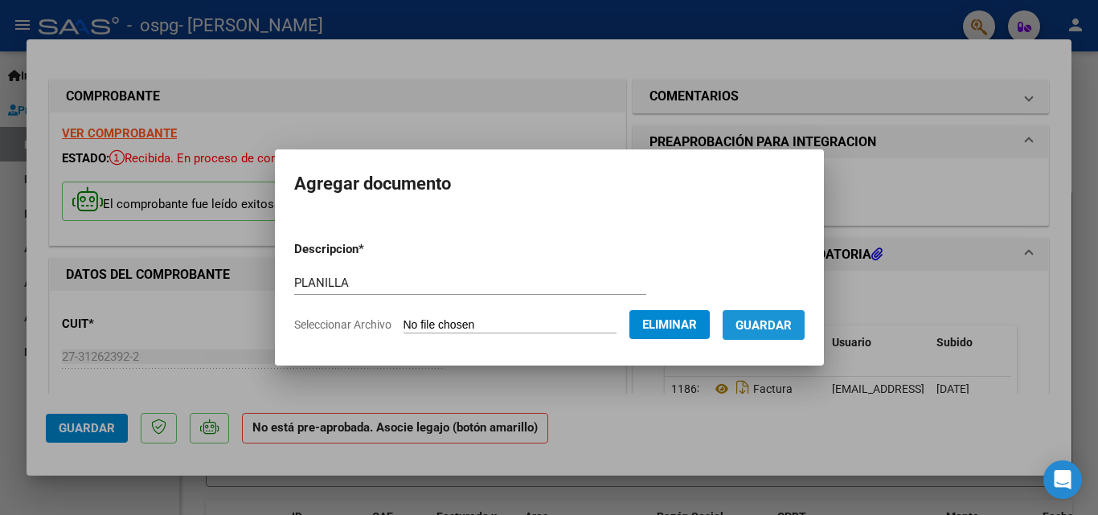
click at [772, 326] on span "Guardar" at bounding box center [763, 325] width 56 height 14
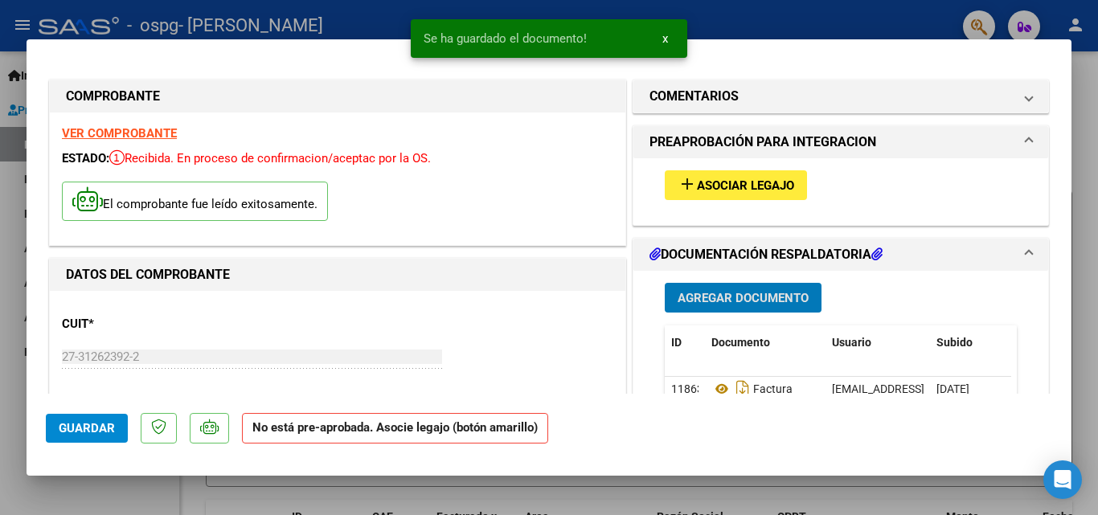
click at [732, 184] on span "Asociar Legajo" at bounding box center [745, 185] width 97 height 14
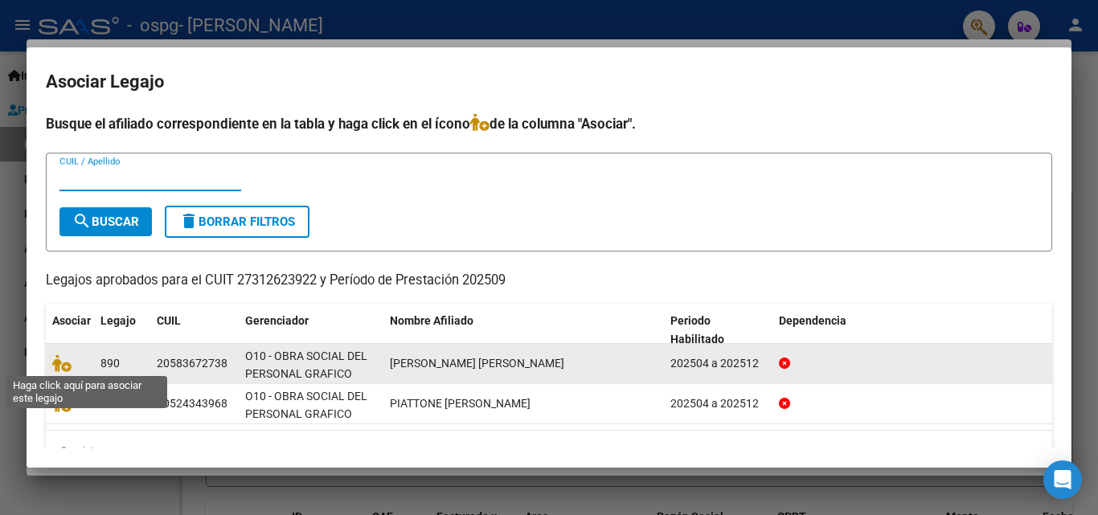
click at [72, 366] on span at bounding box center [64, 363] width 24 height 13
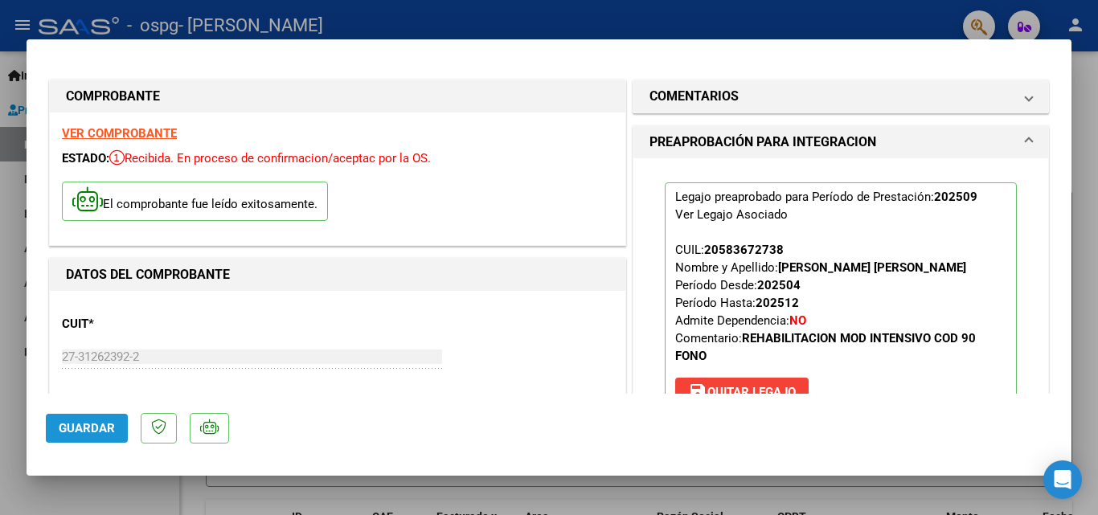
click at [83, 424] on span "Guardar" at bounding box center [87, 428] width 56 height 14
click at [83, 432] on span "Guardar" at bounding box center [87, 428] width 56 height 14
